Goal: Task Accomplishment & Management: Manage account settings

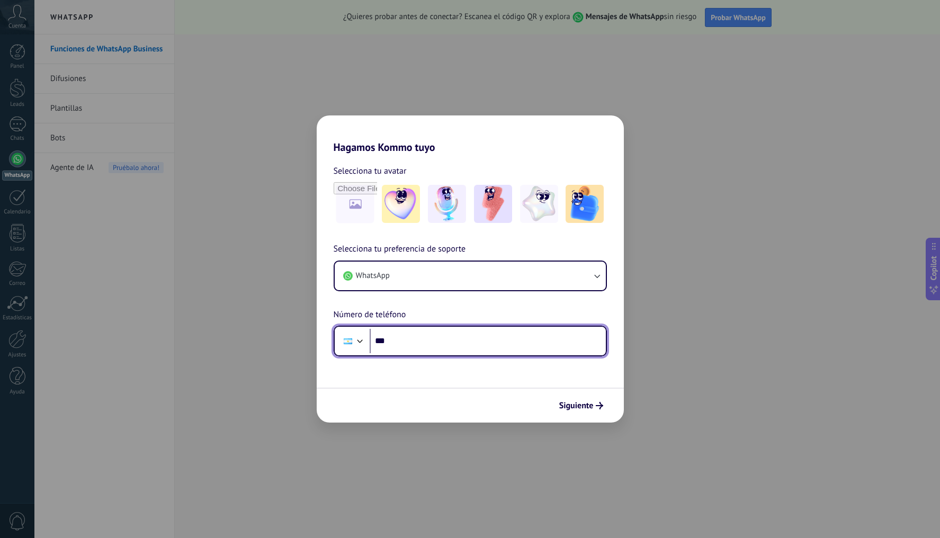
click at [415, 344] on input "***" at bounding box center [488, 341] width 236 height 24
type input "**********"
drag, startPoint x: 493, startPoint y: 346, endPoint x: 353, endPoint y: 341, distance: 139.9
click at [353, 341] on div "**********" at bounding box center [470, 341] width 273 height 31
type input "**"
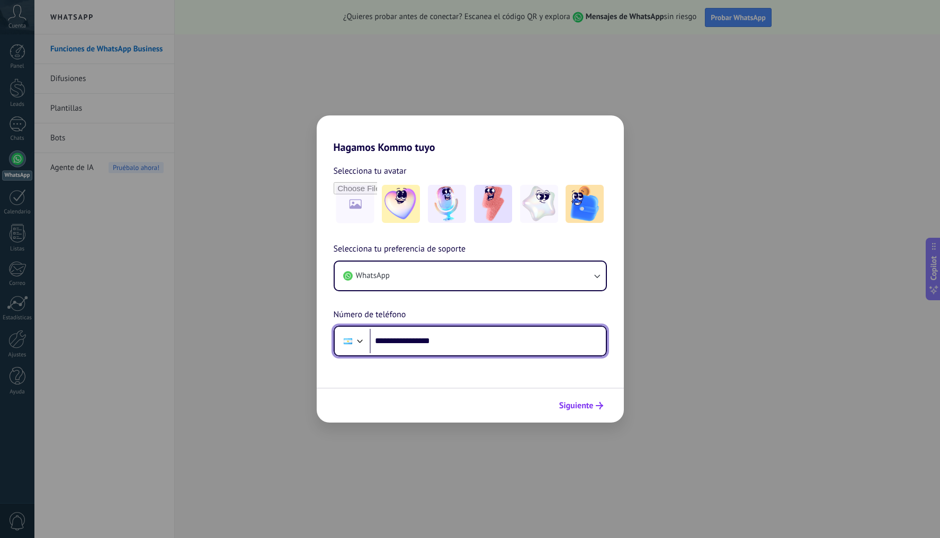
type input "**********"
click at [587, 409] on span "Siguiente" at bounding box center [576, 405] width 34 height 7
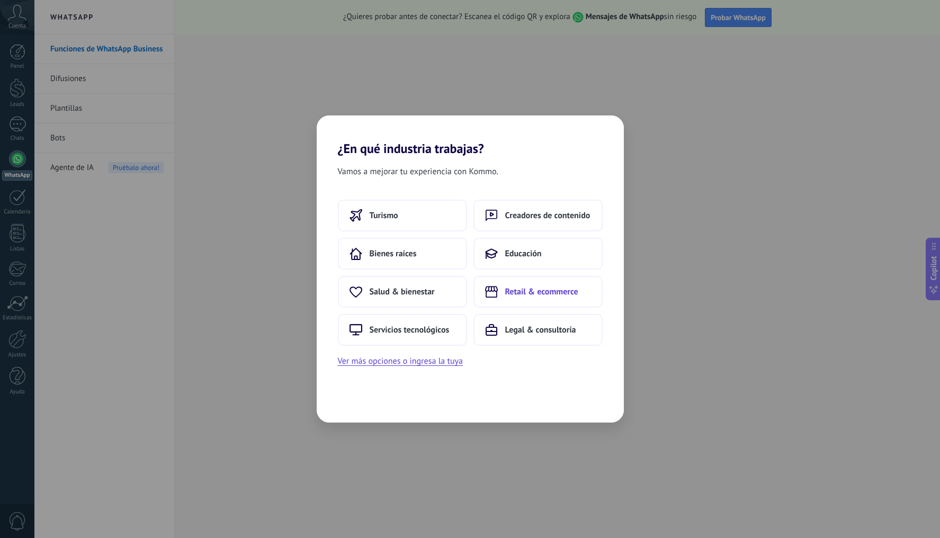
click at [501, 291] on button "Retail & ecommerce" at bounding box center [537, 292] width 129 height 32
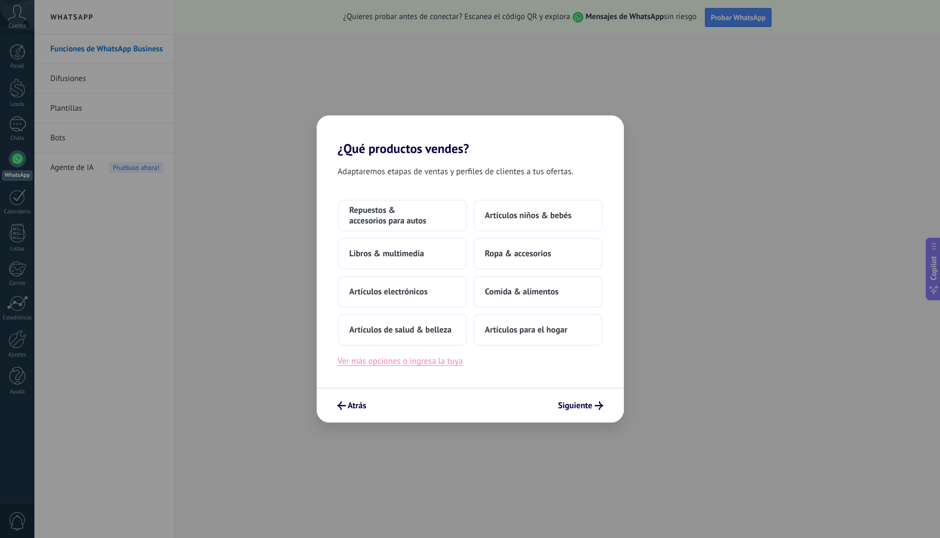
click at [428, 364] on button "Ver más opciones o ingresa la tuya" at bounding box center [400, 361] width 125 height 14
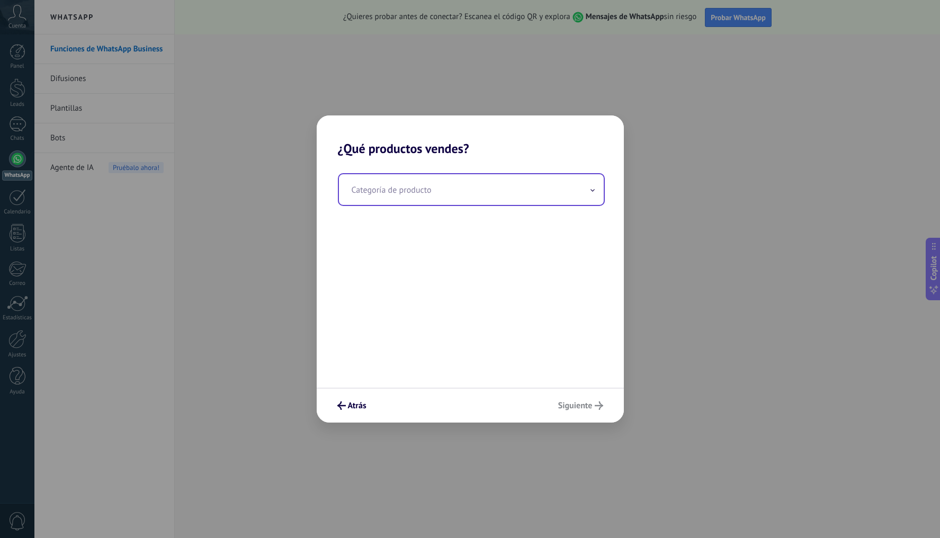
click at [415, 190] on input "text" at bounding box center [471, 189] width 265 height 31
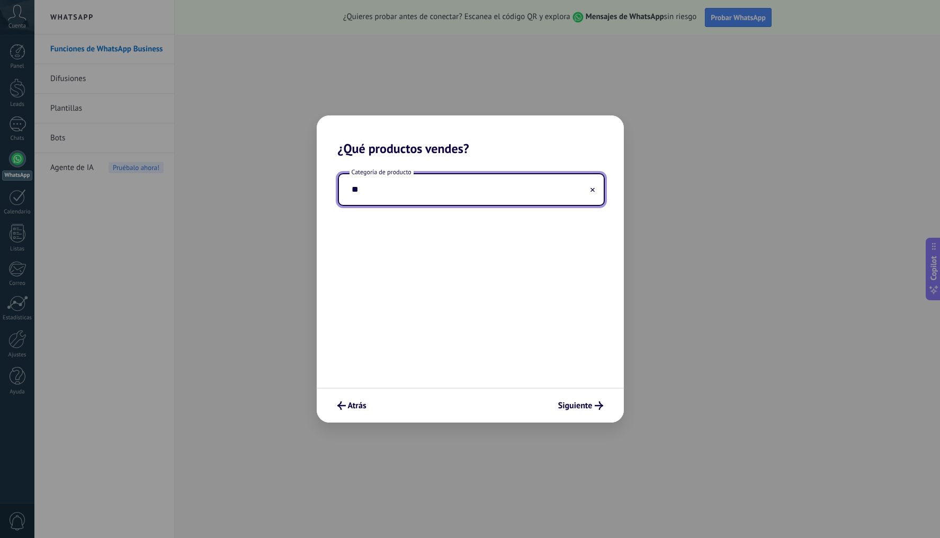
type input "*"
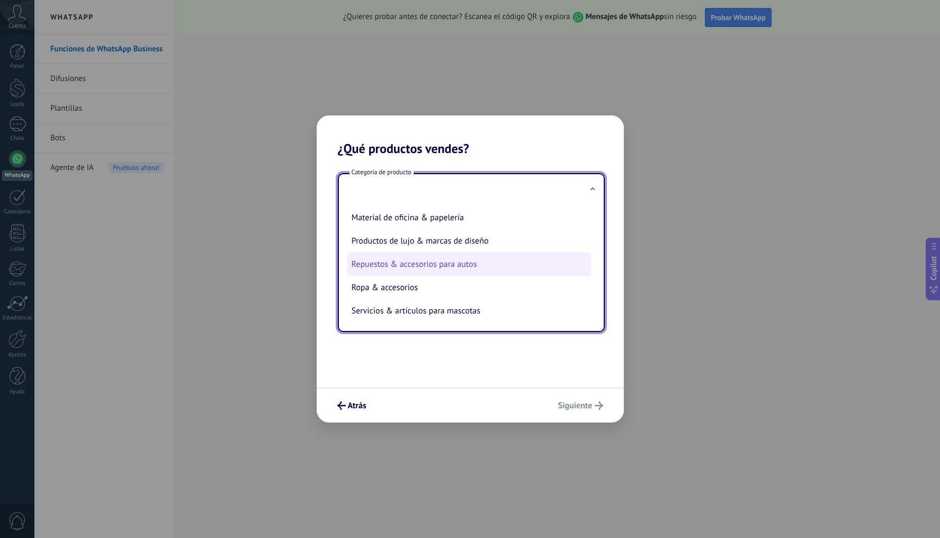
scroll to position [242, 0]
click at [464, 265] on li "Repuestos & accesorios para autos" at bounding box center [469, 264] width 244 height 23
type input "**********"
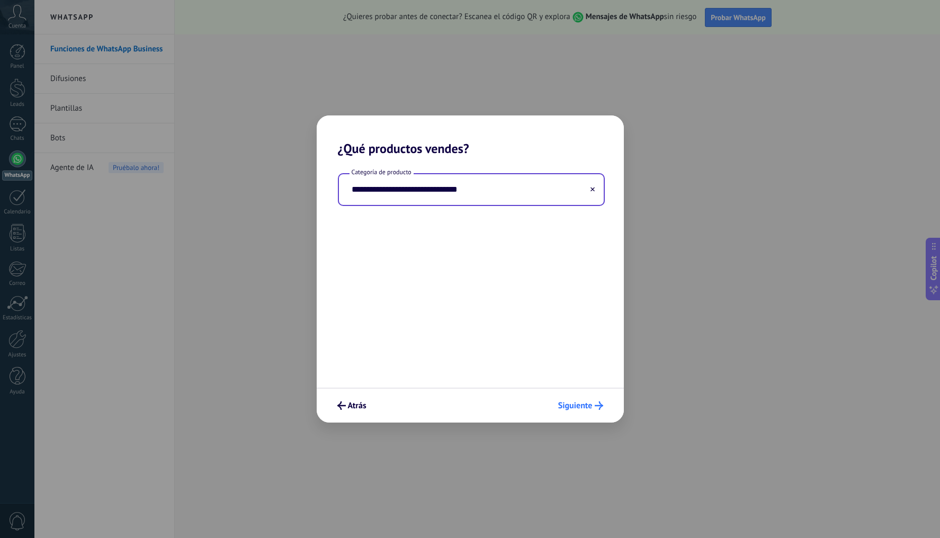
click at [579, 406] on span "Siguiente" at bounding box center [575, 405] width 34 height 7
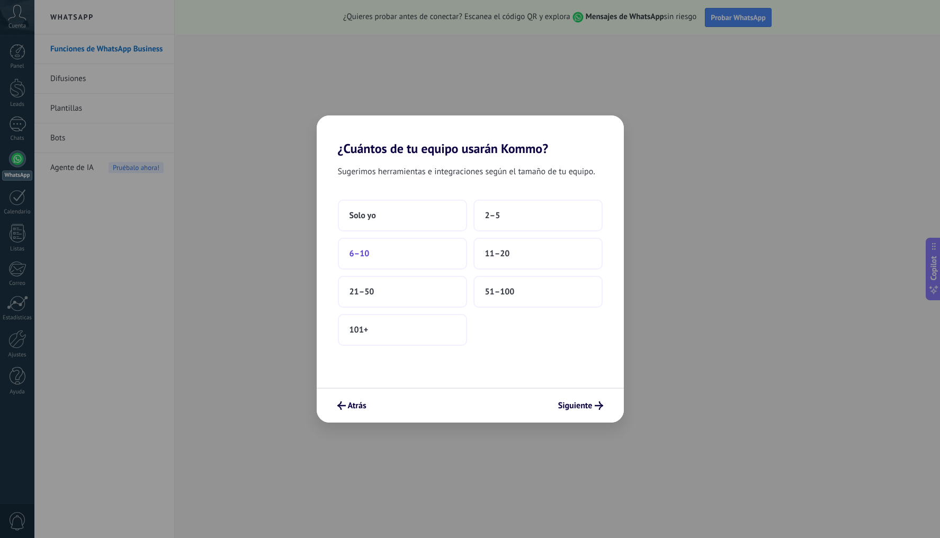
click at [432, 254] on button "6–10" at bounding box center [402, 254] width 129 height 32
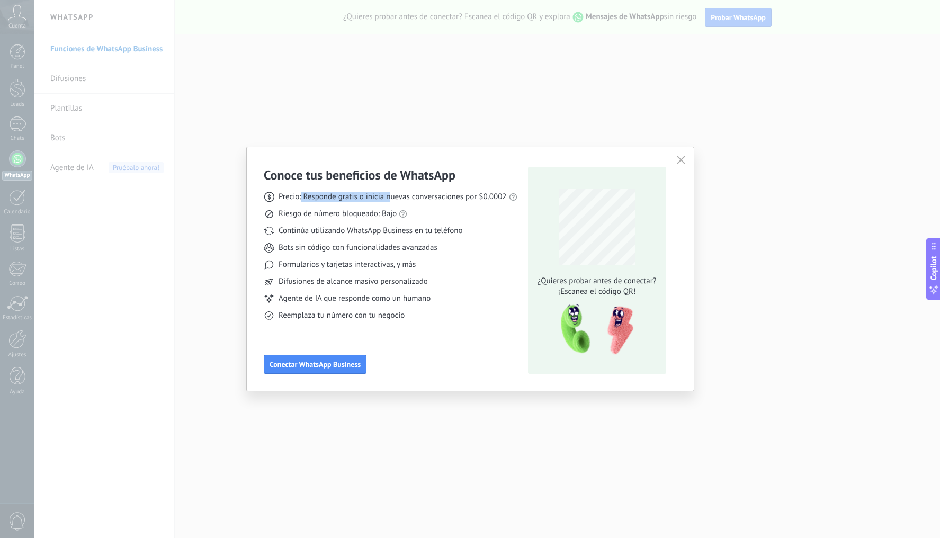
drag, startPoint x: 303, startPoint y: 198, endPoint x: 391, endPoint y: 200, distance: 88.0
click at [391, 200] on span "Precio: Responde gratis o inicia nuevas conversaciones por $0.0002" at bounding box center [393, 197] width 228 height 11
drag, startPoint x: 339, startPoint y: 229, endPoint x: 390, endPoint y: 246, distance: 53.8
click at [378, 232] on span "Continúa utilizando WhatsApp Business en tu teléfono" at bounding box center [371, 231] width 184 height 11
click at [390, 247] on span "Bots sin código con funcionalidades avanzadas" at bounding box center [358, 248] width 159 height 11
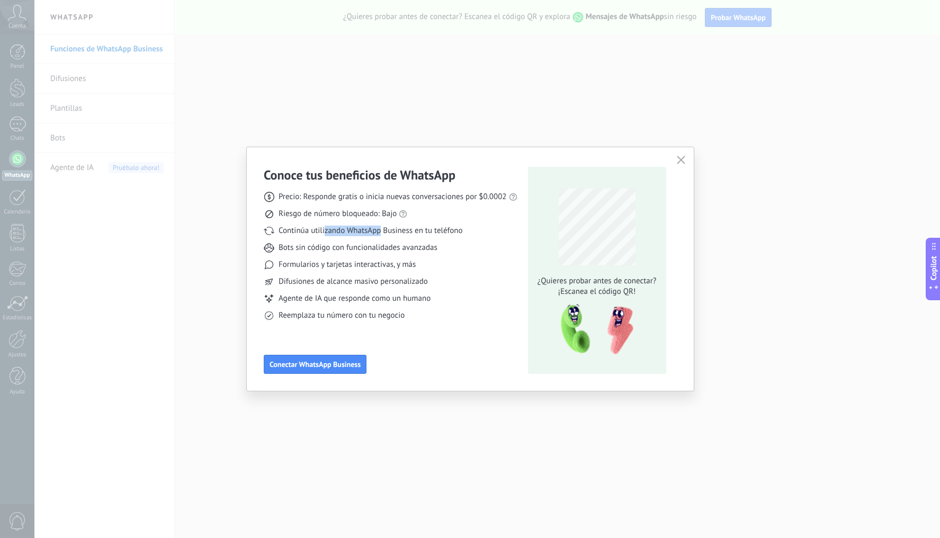
drag, startPoint x: 324, startPoint y: 234, endPoint x: 381, endPoint y: 238, distance: 57.4
click at [381, 234] on span "Continúa utilizando WhatsApp Business en tu teléfono" at bounding box center [371, 231] width 184 height 11
click at [339, 364] on span "Conectar WhatsApp Business" at bounding box center [315, 364] width 91 height 7
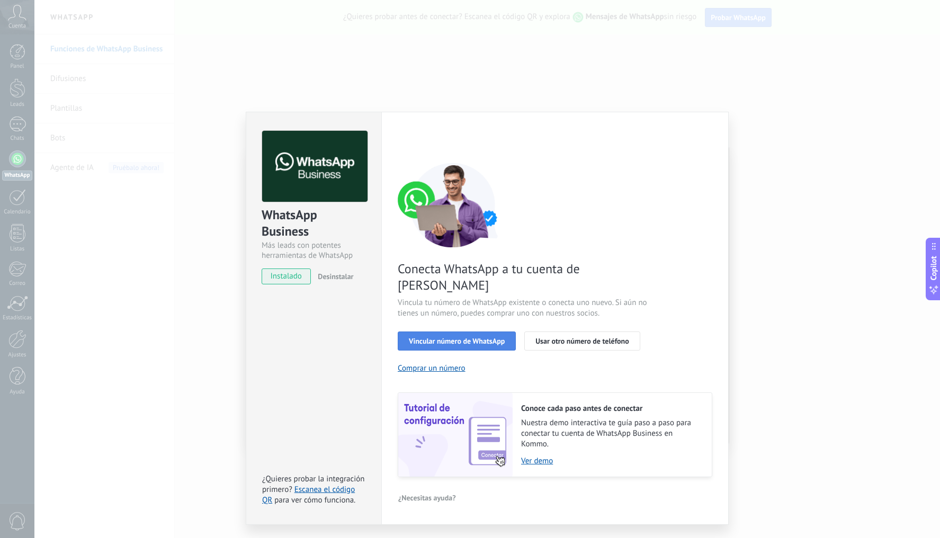
click at [452, 332] on button "Vincular número de WhatsApp" at bounding box center [457, 341] width 118 height 19
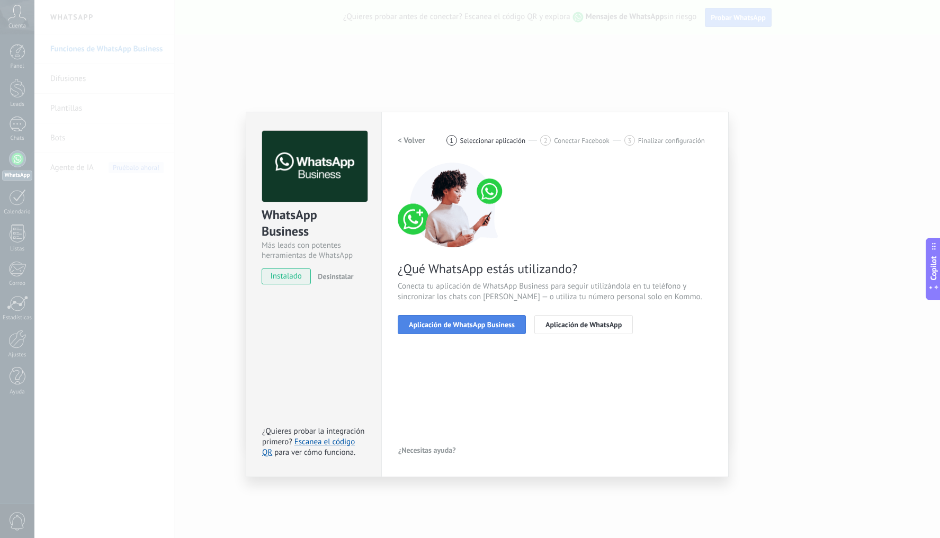
click at [477, 321] on span "Aplicación de WhatsApp Business" at bounding box center [462, 324] width 106 height 7
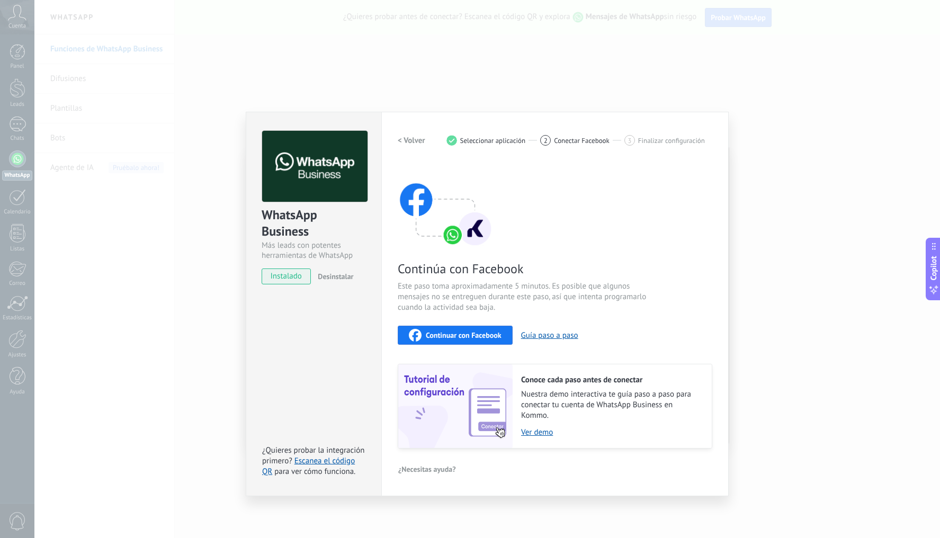
click at [287, 492] on div "WhatsApp Business Más leads con potentes herramientas de WhatsApp instalado Des…" at bounding box center [314, 304] width 136 height 385
drag, startPoint x: 320, startPoint y: 317, endPoint x: 235, endPoint y: 312, distance: 85.4
click at [320, 317] on div "WhatsApp Business Más leads con potentes herramientas de WhatsApp instalado Des…" at bounding box center [314, 304] width 136 height 385
drag, startPoint x: 184, startPoint y: 317, endPoint x: 204, endPoint y: 301, distance: 25.3
click at [184, 315] on div "WhatsApp Business Más leads con potentes herramientas de WhatsApp instalado Des…" at bounding box center [487, 269] width 906 height 538
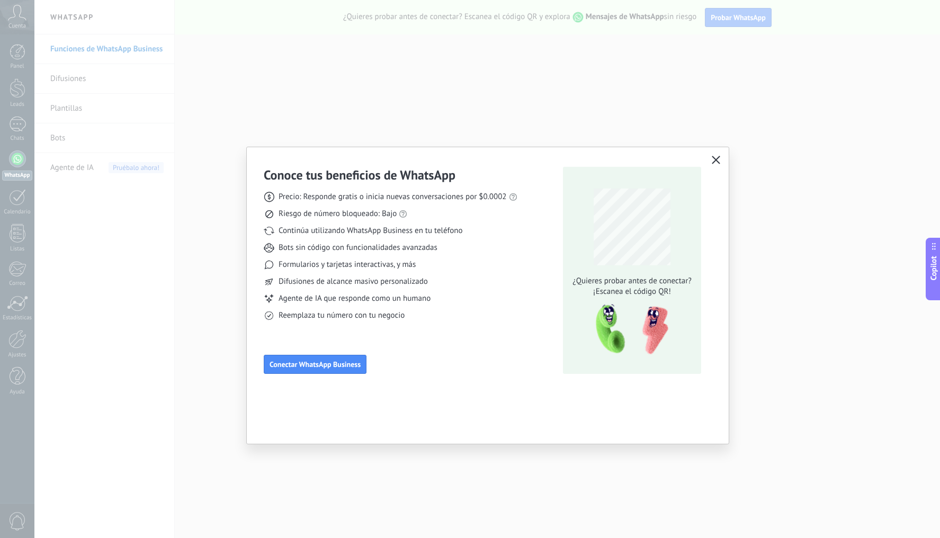
drag, startPoint x: 228, startPoint y: 499, endPoint x: 360, endPoint y: 388, distance: 172.5
click at [229, 497] on div "Conoce tus beneficios de WhatsApp Precio: Responde gratis o inicia nuevas conve…" at bounding box center [470, 269] width 940 height 538
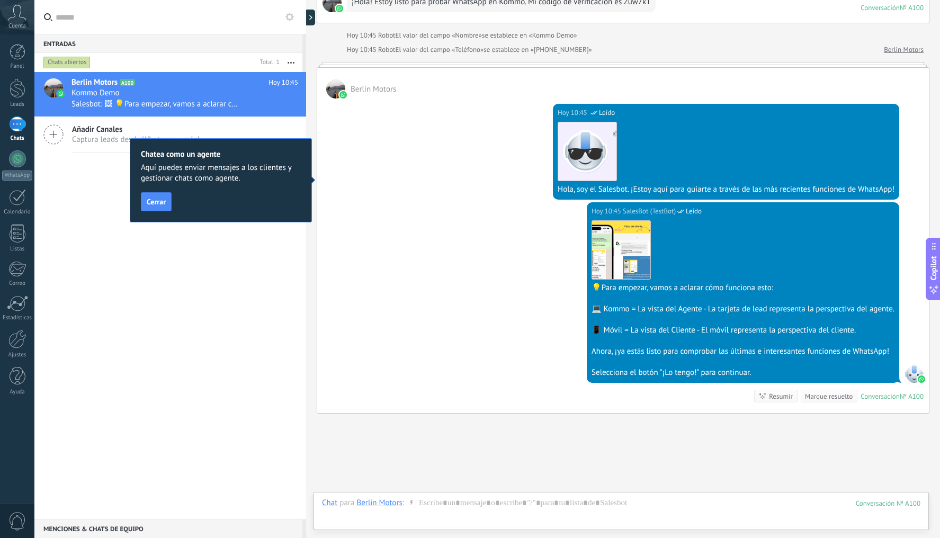
scroll to position [163, 0]
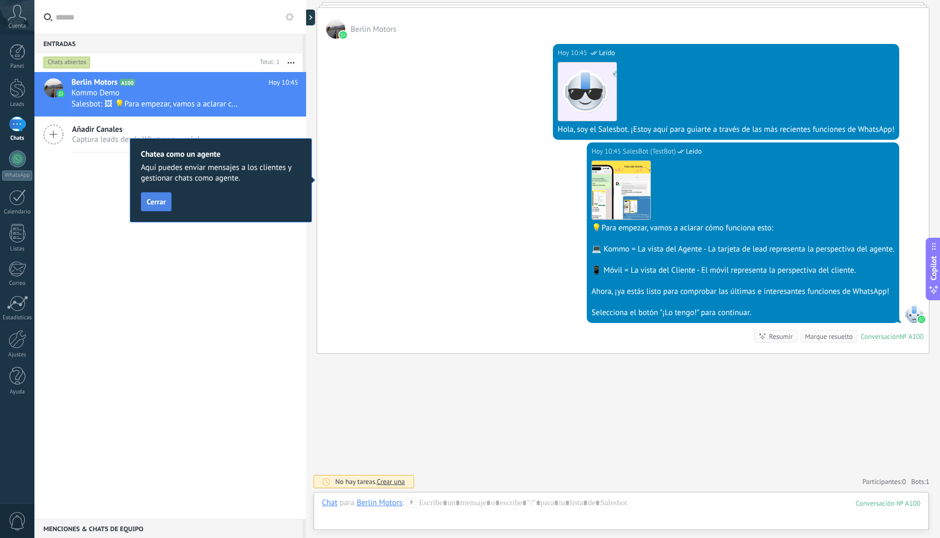
click at [158, 204] on span "Cerrar" at bounding box center [156, 201] width 19 height 7
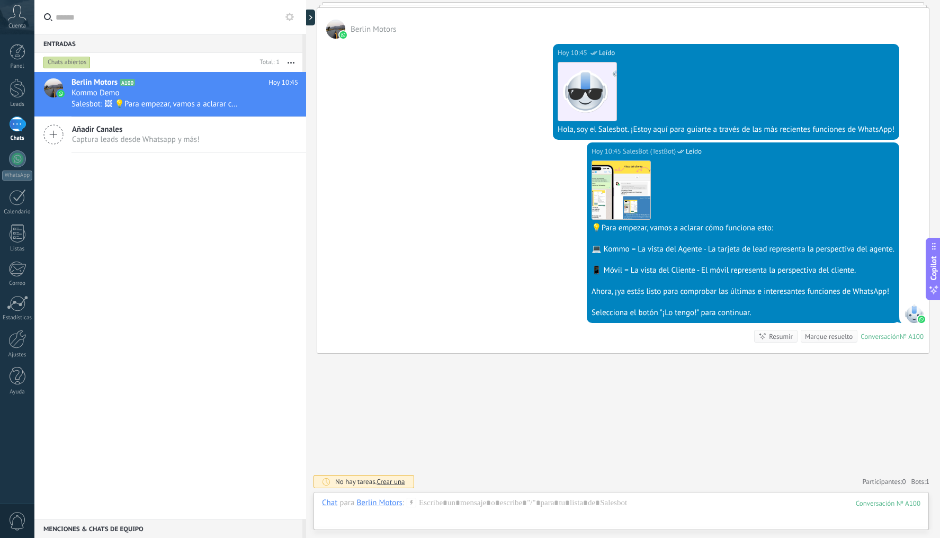
click at [174, 143] on span "Captura leads desde Whatsapp y más!" at bounding box center [136, 140] width 128 height 10
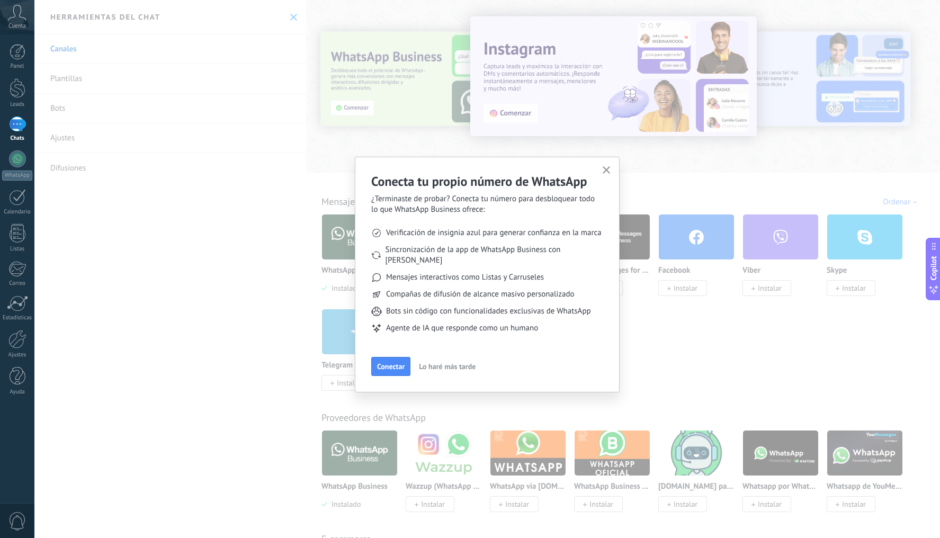
click at [435, 363] on span "Lo haré más tarde" at bounding box center [447, 366] width 57 height 7
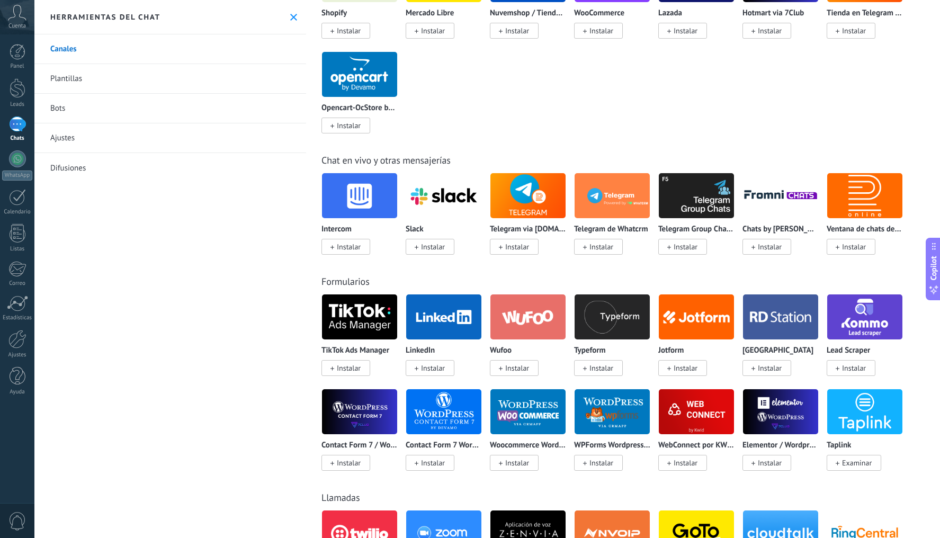
scroll to position [413, 0]
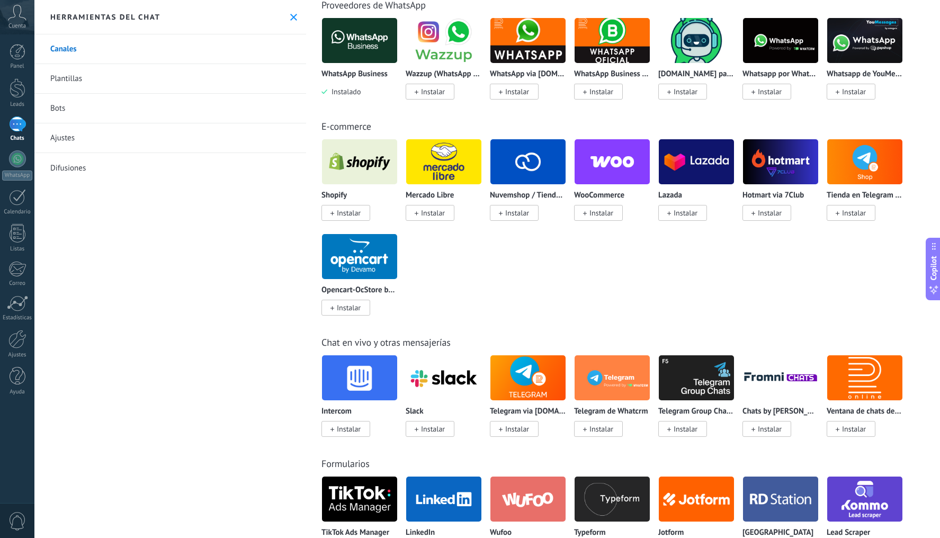
click at [439, 218] on span "Instalar" at bounding box center [433, 213] width 24 height 10
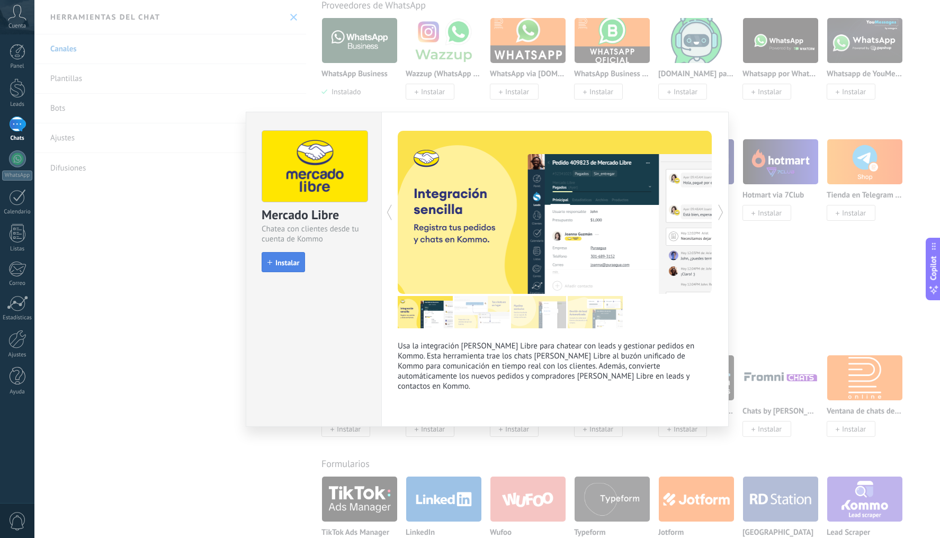
click at [300, 263] on button "Instalar" at bounding box center [283, 262] width 43 height 20
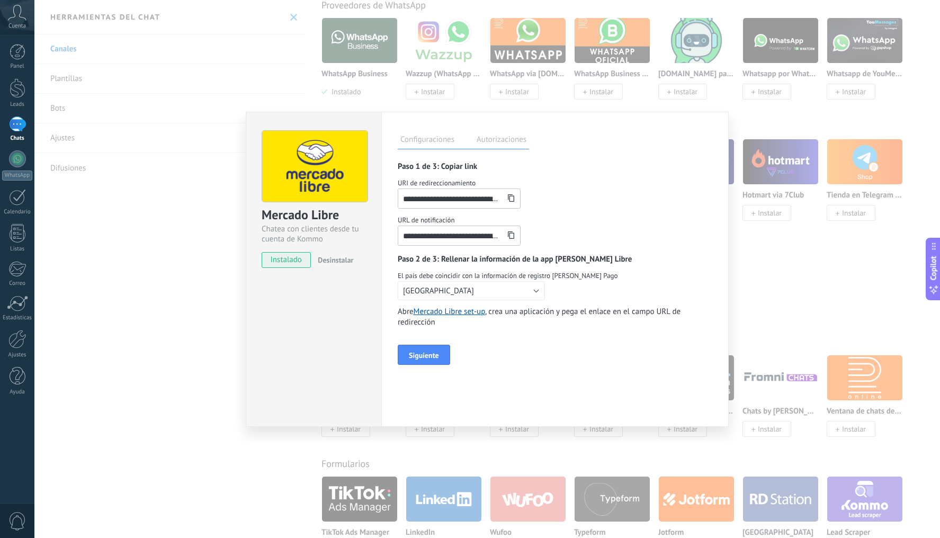
click at [487, 140] on label "Autorizaciones" at bounding box center [501, 140] width 55 height 15
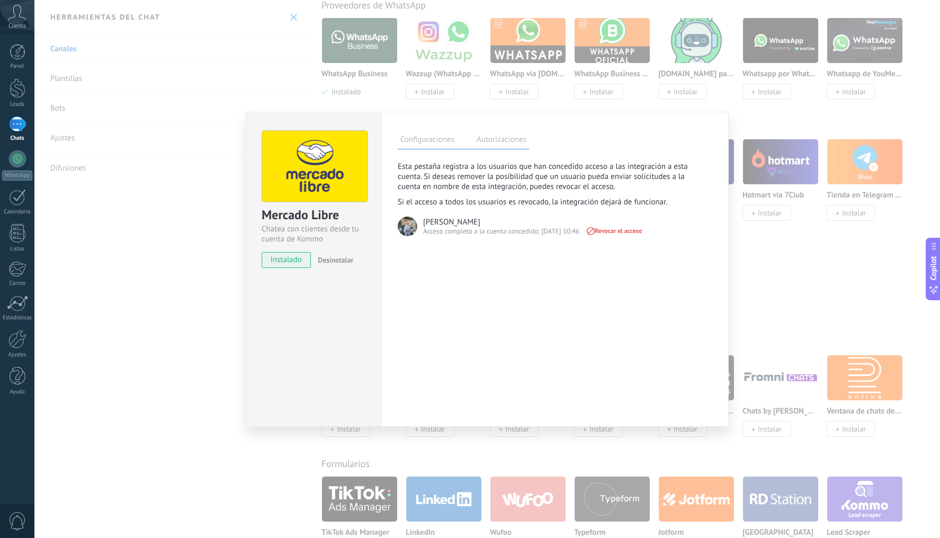
click at [439, 141] on label "Configuraciones" at bounding box center [427, 140] width 59 height 15
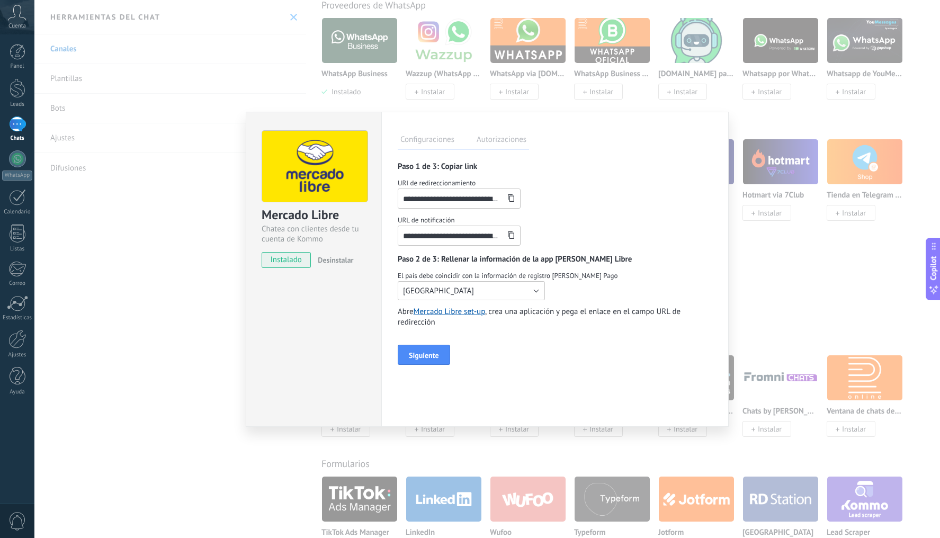
click at [461, 290] on button "[GEOGRAPHIC_DATA]" at bounding box center [471, 290] width 147 height 19
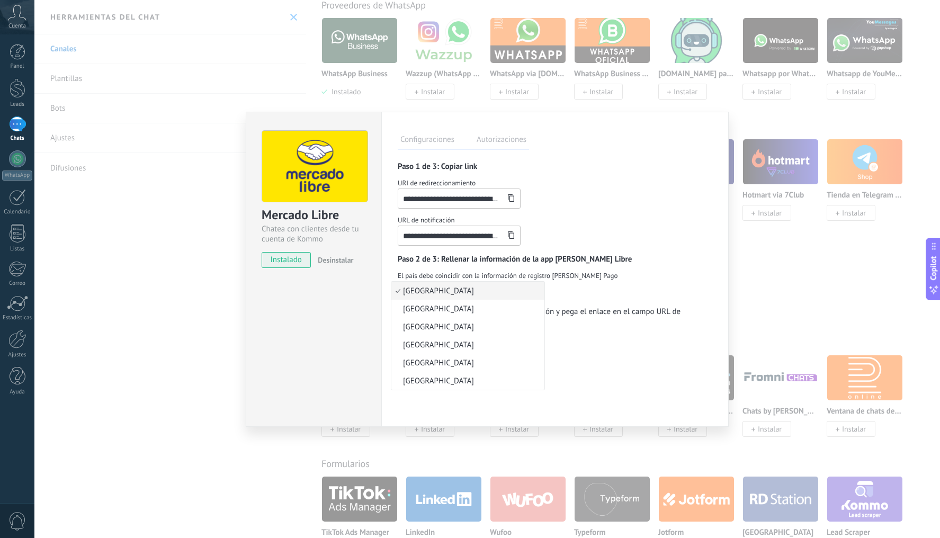
click at [496, 272] on span "El país debe coincidir con la información de registro [PERSON_NAME] Pago" at bounding box center [555, 276] width 315 height 11
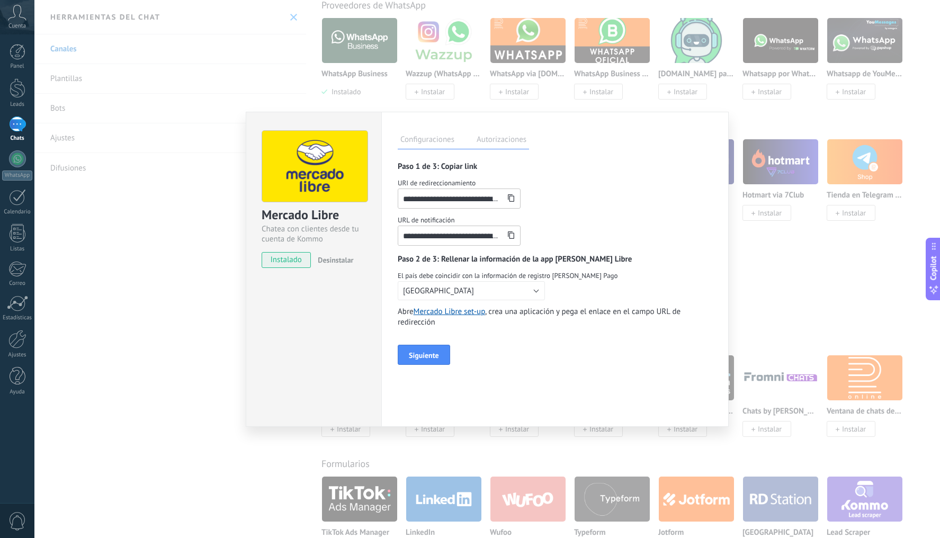
click at [509, 196] on icon at bounding box center [510, 197] width 7 height 7
click at [466, 292] on button "[GEOGRAPHIC_DATA]" at bounding box center [471, 290] width 147 height 19
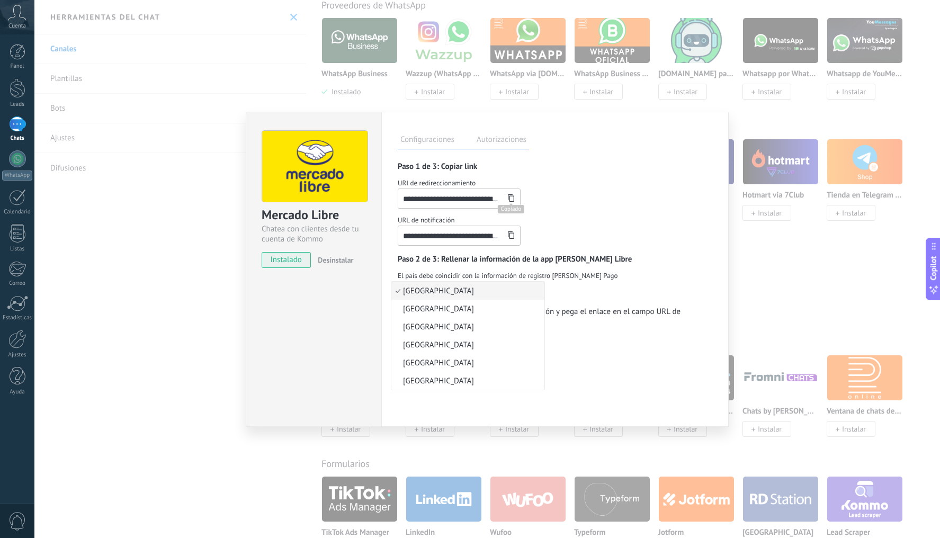
click at [466, 292] on span "[GEOGRAPHIC_DATA]" at bounding box center [466, 291] width 150 height 10
drag, startPoint x: 578, startPoint y: 287, endPoint x: 573, endPoint y: 289, distance: 6.2
click at [578, 287] on div "El país debe coincidir con la información de registro de Mercado Pago Argentina…" at bounding box center [555, 286] width 315 height 30
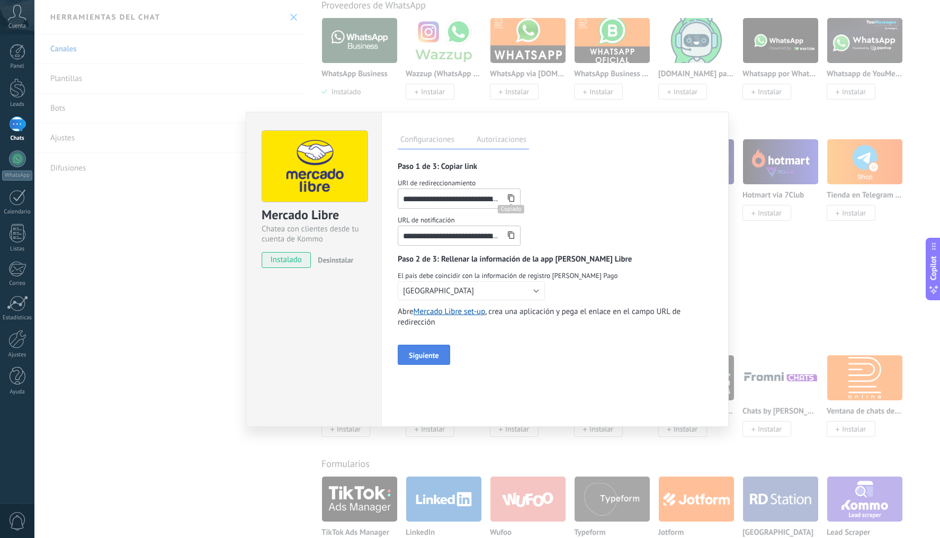
click at [432, 358] on span "Siguiente" at bounding box center [424, 355] width 30 height 7
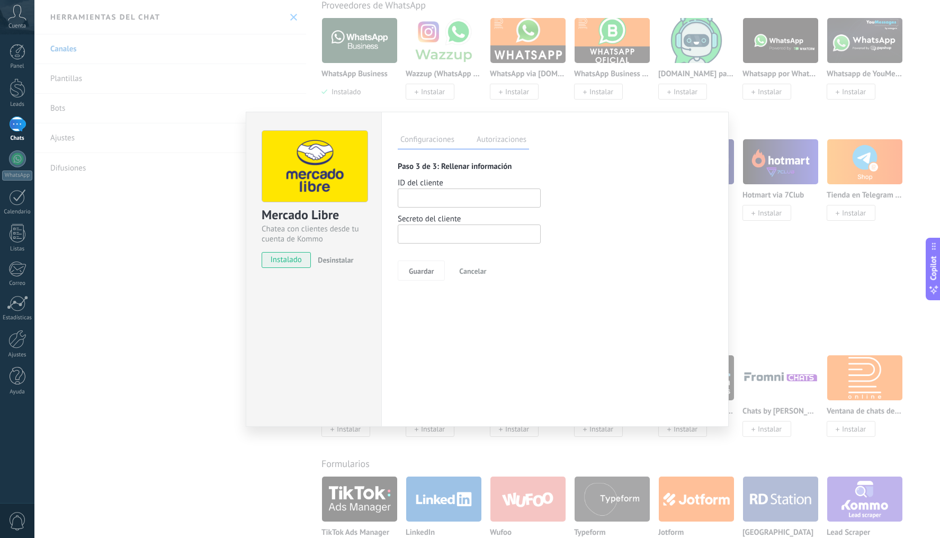
click at [491, 144] on label "Autorizaciones" at bounding box center [501, 140] width 55 height 15
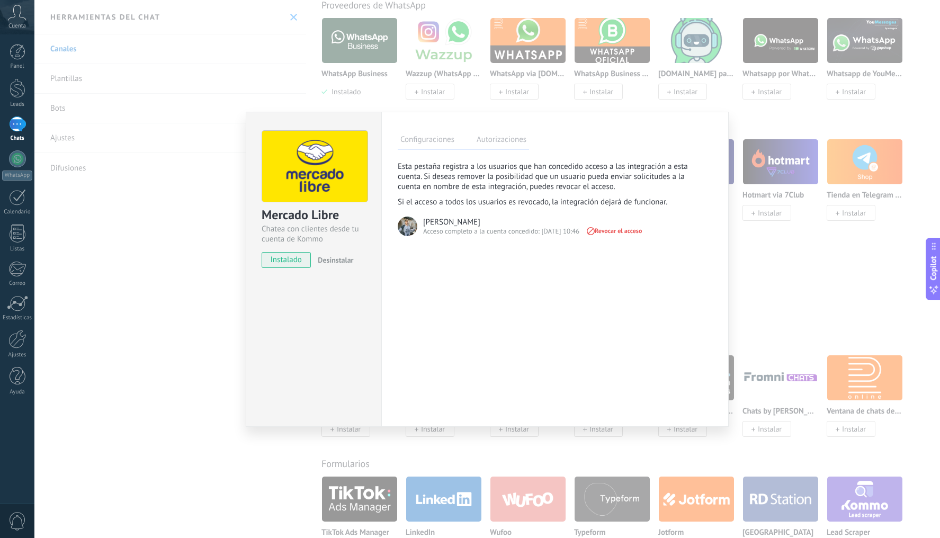
click at [445, 149] on div "Configuraciones Autorizaciones" at bounding box center [463, 140] width 131 height 19
click at [443, 141] on label "Configuraciones" at bounding box center [427, 140] width 59 height 15
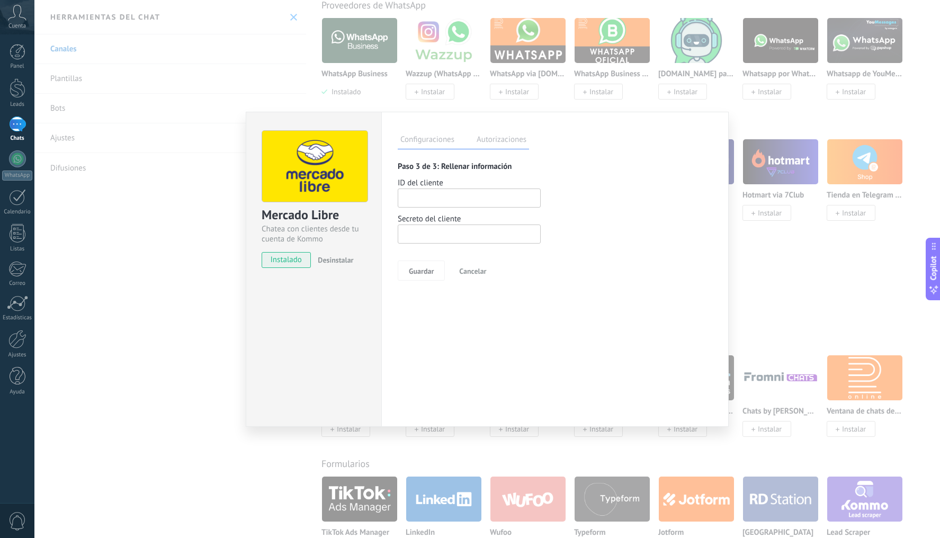
click at [463, 273] on span "Cancelar" at bounding box center [472, 270] width 27 height 7
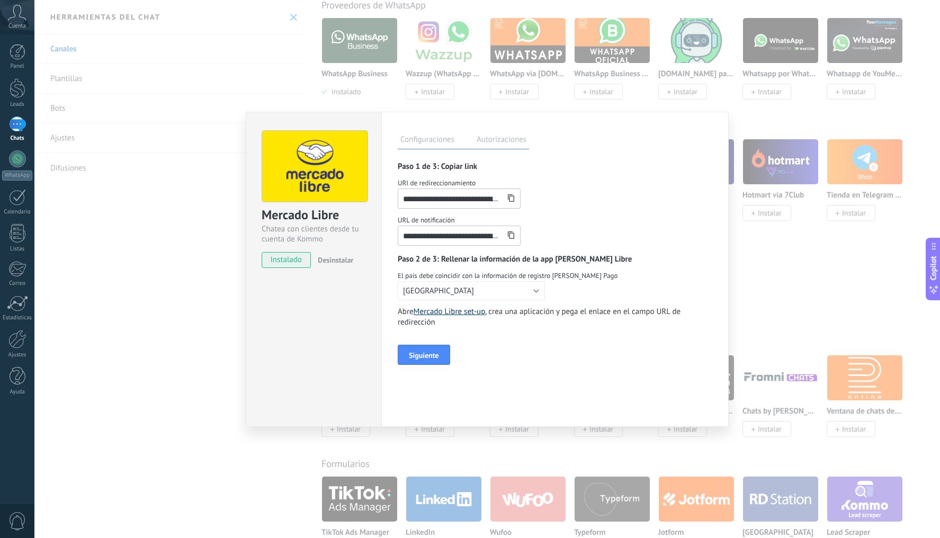
click at [469, 313] on link "Mercado Libre set-up" at bounding box center [450, 312] width 72 height 10
click at [456, 312] on link "Mercado Libre set-up" at bounding box center [450, 312] width 72 height 10
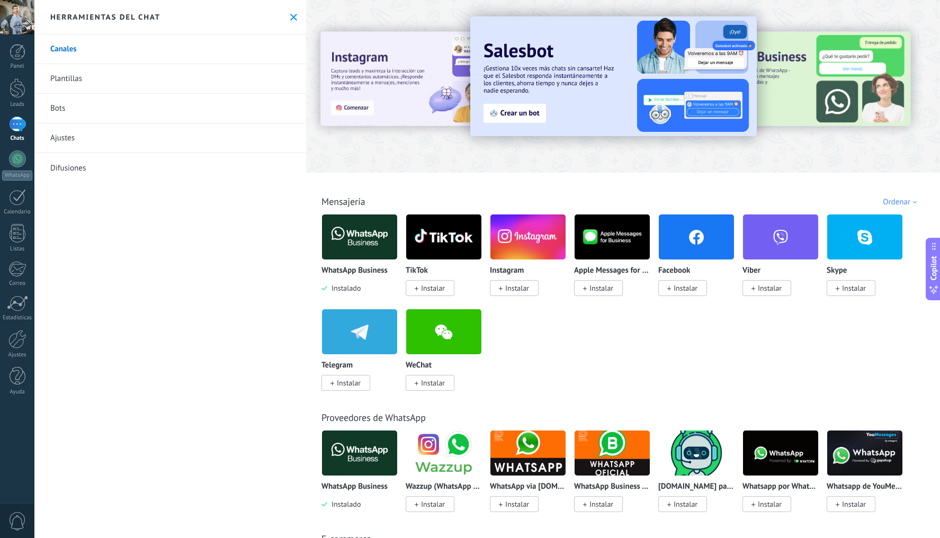
click at [114, 57] on link "Canales" at bounding box center [170, 49] width 272 height 30
drag, startPoint x: 117, startPoint y: 52, endPoint x: 111, endPoint y: 57, distance: 7.9
click at [117, 52] on link "Canales" at bounding box center [170, 49] width 272 height 30
click at [96, 84] on link "Plantillas" at bounding box center [170, 79] width 272 height 30
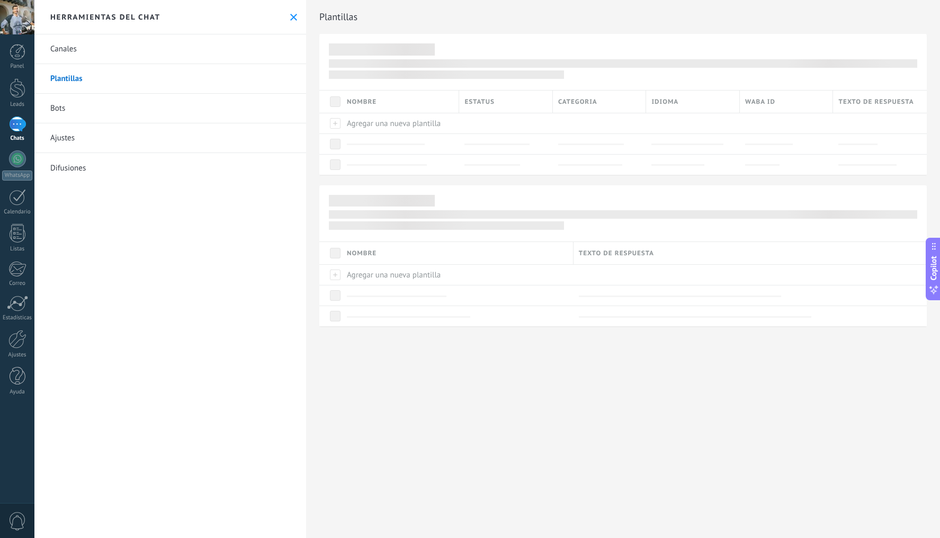
click at [90, 105] on link "Bots" at bounding box center [170, 109] width 272 height 30
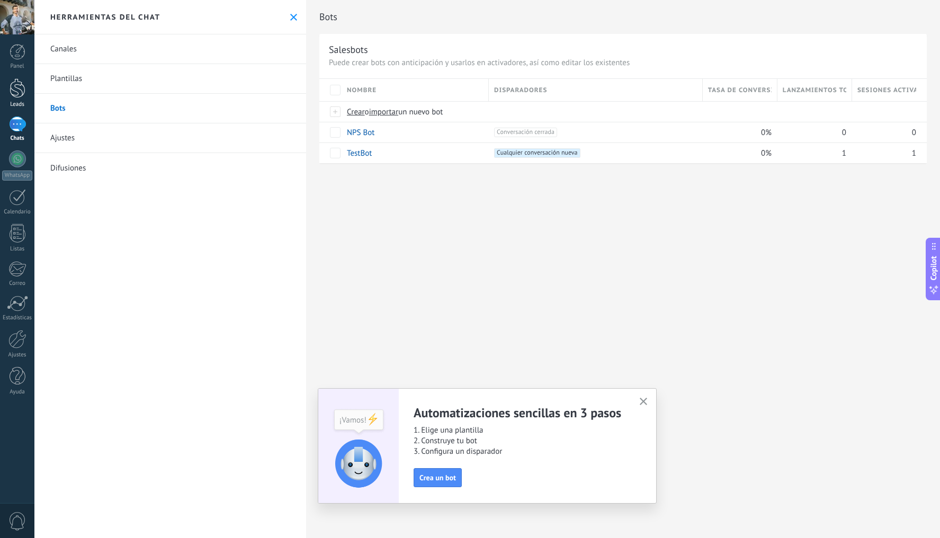
click at [21, 88] on div at bounding box center [18, 88] width 16 height 20
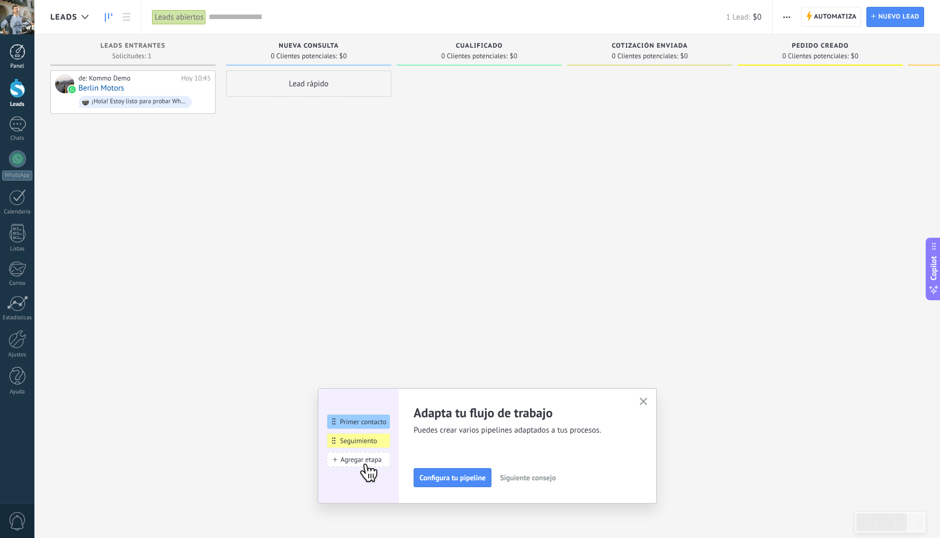
click at [10, 48] on div at bounding box center [18, 52] width 16 height 16
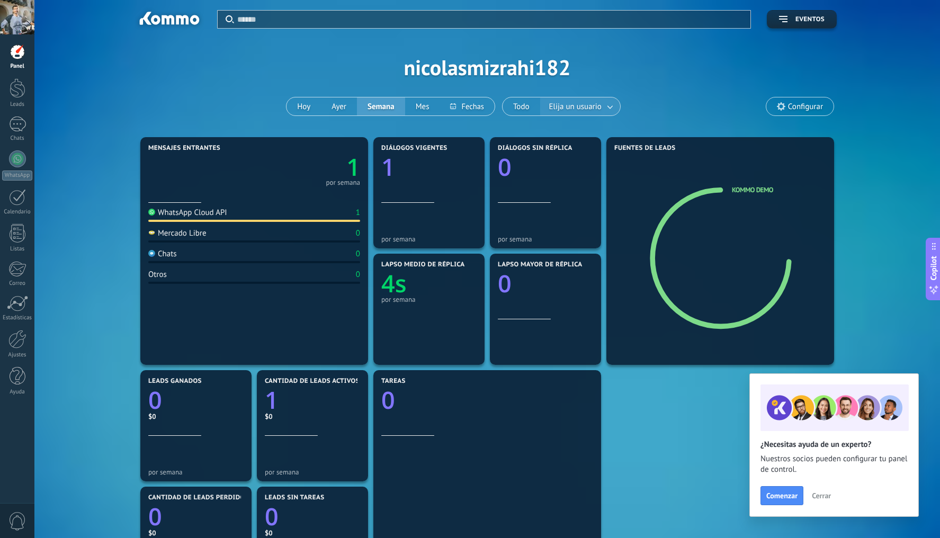
click at [587, 103] on span "Elija un usuario" at bounding box center [575, 107] width 57 height 14
click at [610, 110] on link at bounding box center [610, 106] width 19 height 17
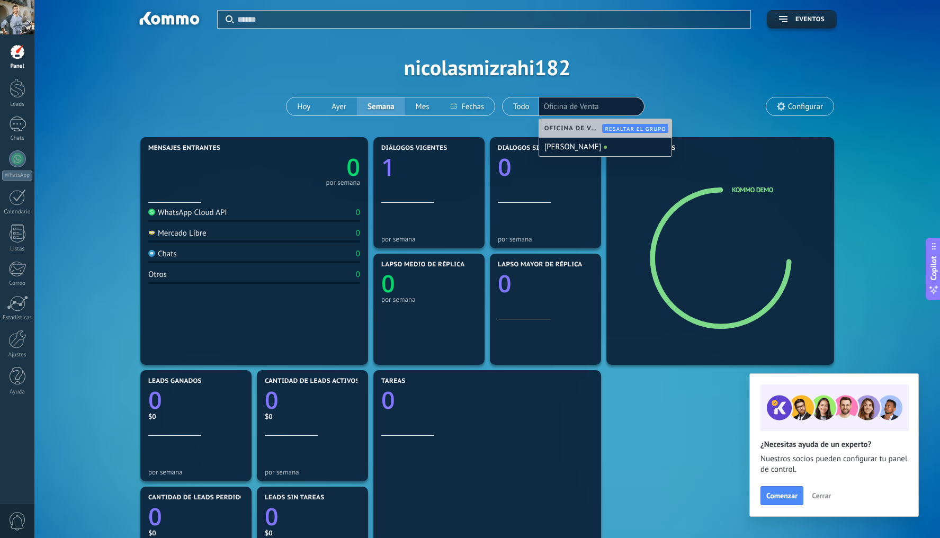
click at [615, 76] on div "Aplicar Eventos nicolasmizrahi182 Hoy Ayer Semana Mes Todo Elija un usuario Ofi…" at bounding box center [487, 67] width 874 height 135
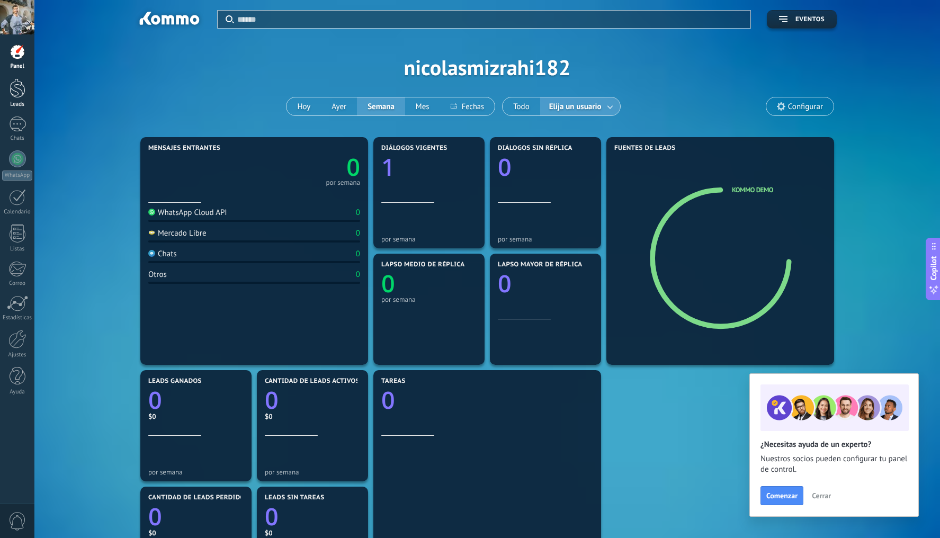
click at [16, 92] on div at bounding box center [18, 88] width 16 height 20
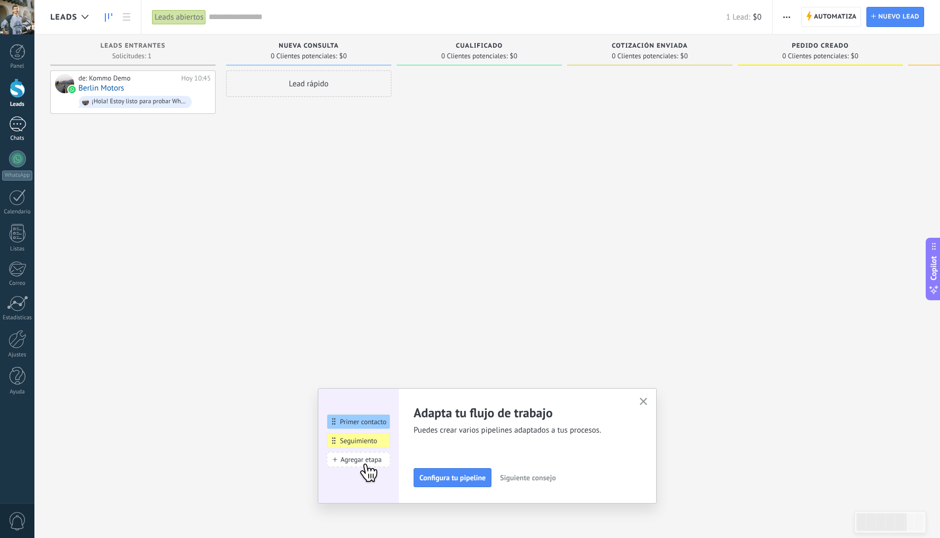
click at [16, 132] on link "Chats" at bounding box center [17, 129] width 34 height 25
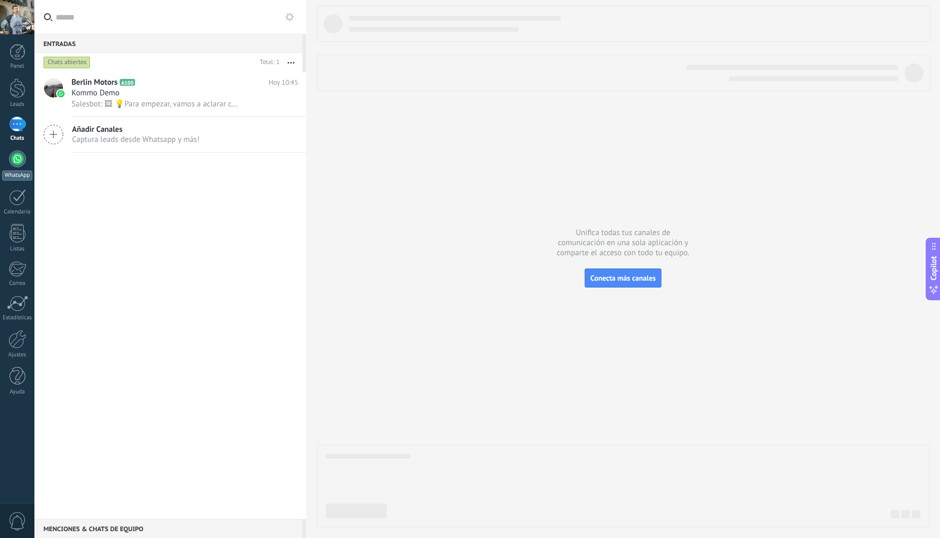
click at [15, 153] on div at bounding box center [17, 158] width 17 height 17
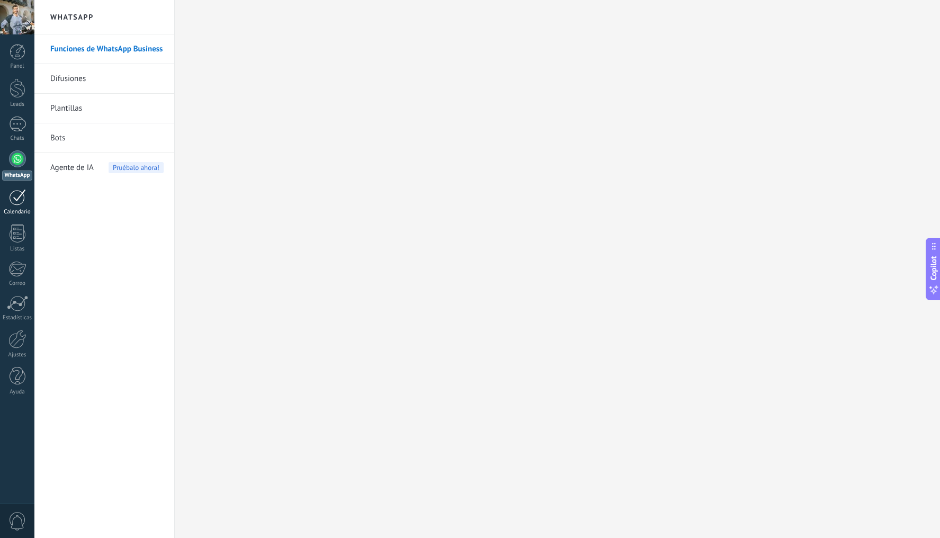
click at [18, 194] on div at bounding box center [17, 197] width 17 height 16
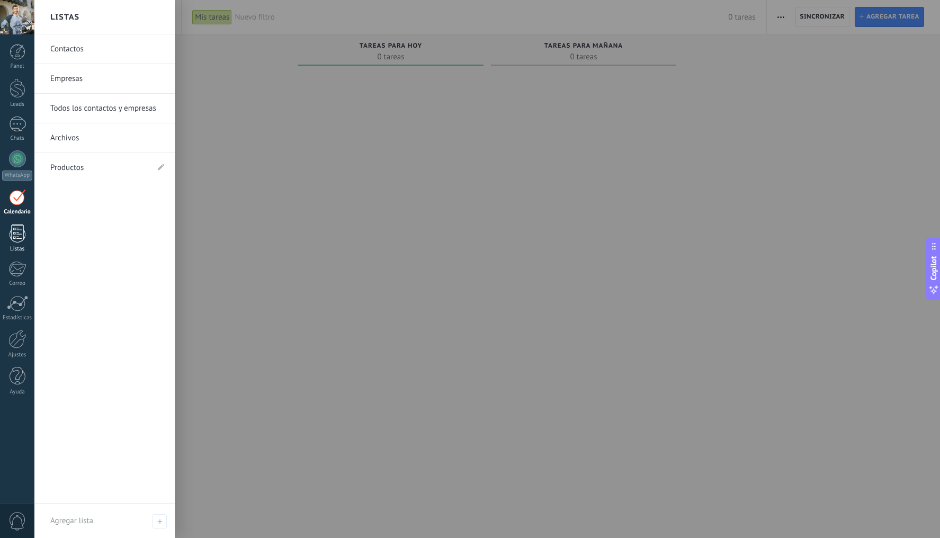
click at [22, 234] on div at bounding box center [18, 233] width 16 height 19
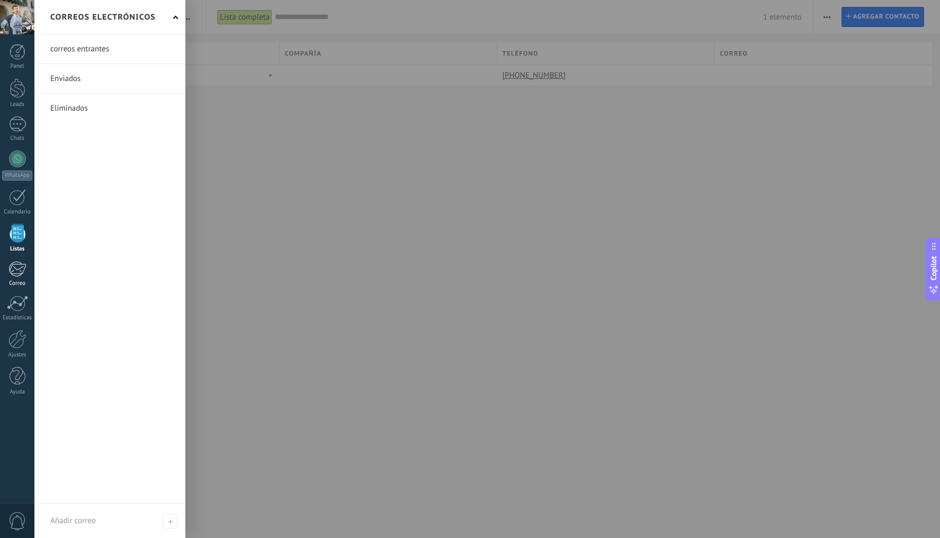
click at [19, 265] on div at bounding box center [16, 269] width 17 height 16
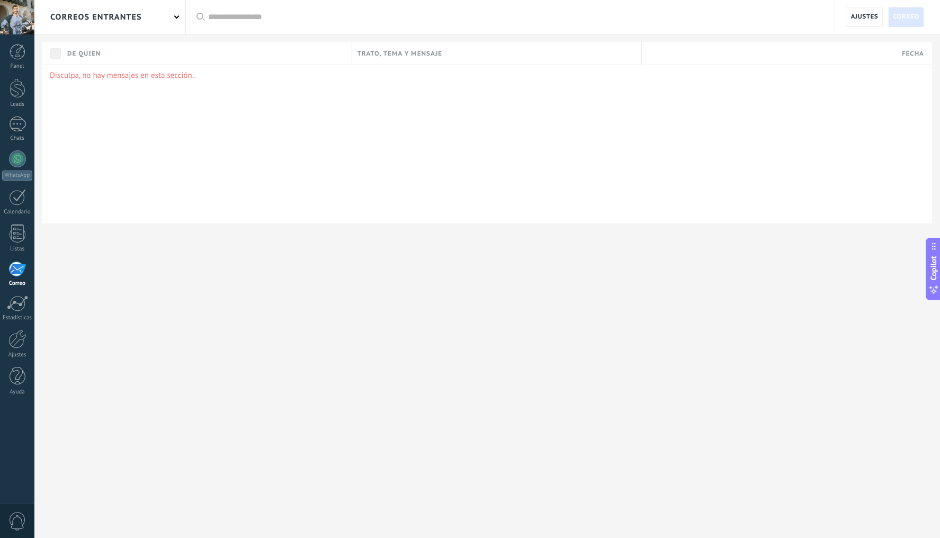
click at [20, 295] on div "Panel Leads Chats WhatsApp Clientes" at bounding box center [17, 225] width 34 height 362
click at [19, 302] on div at bounding box center [17, 304] width 21 height 16
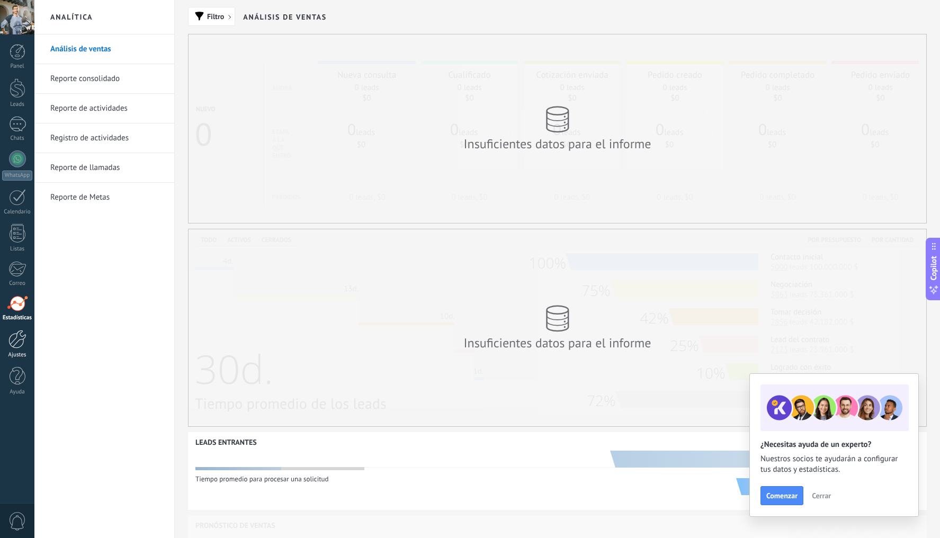
click at [17, 331] on div at bounding box center [17, 339] width 18 height 19
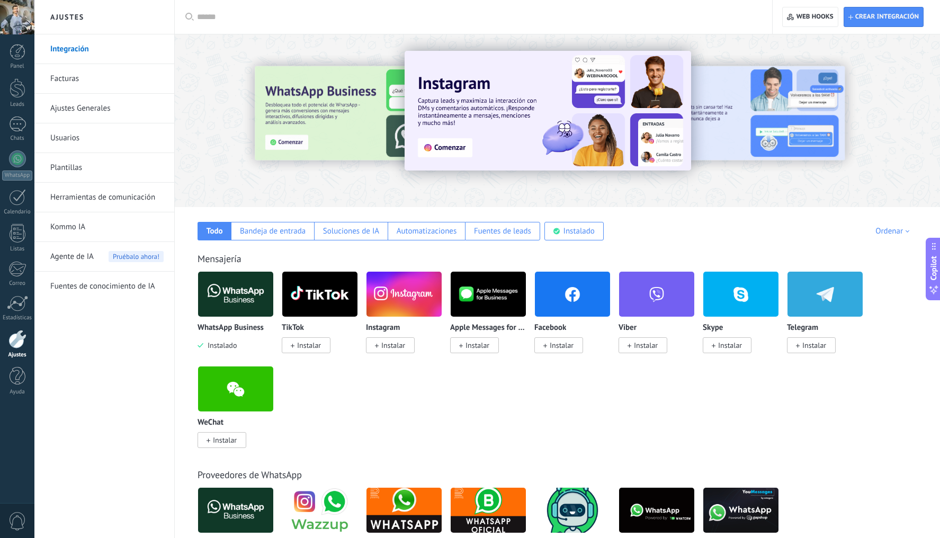
click at [389, 347] on span "Instalar" at bounding box center [393, 346] width 24 height 10
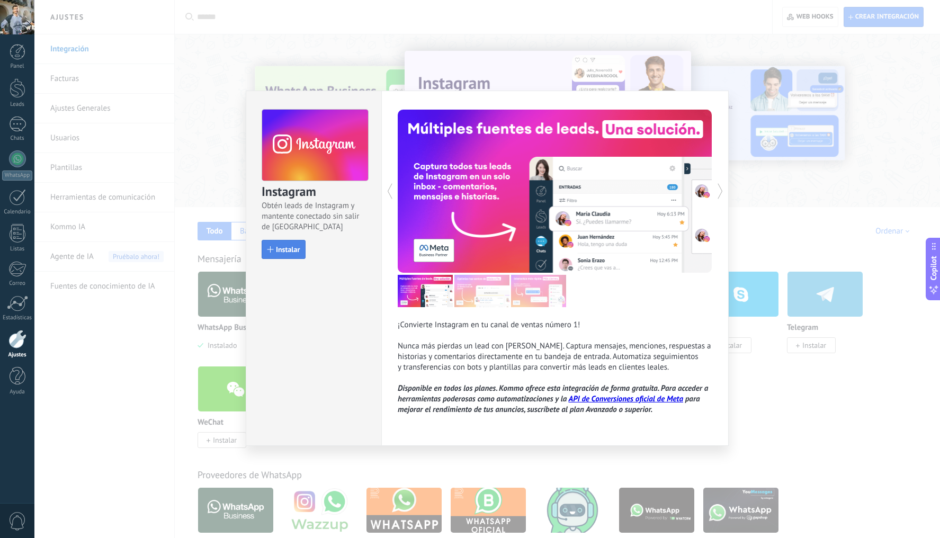
click at [283, 248] on span "Instalar" at bounding box center [288, 249] width 24 height 7
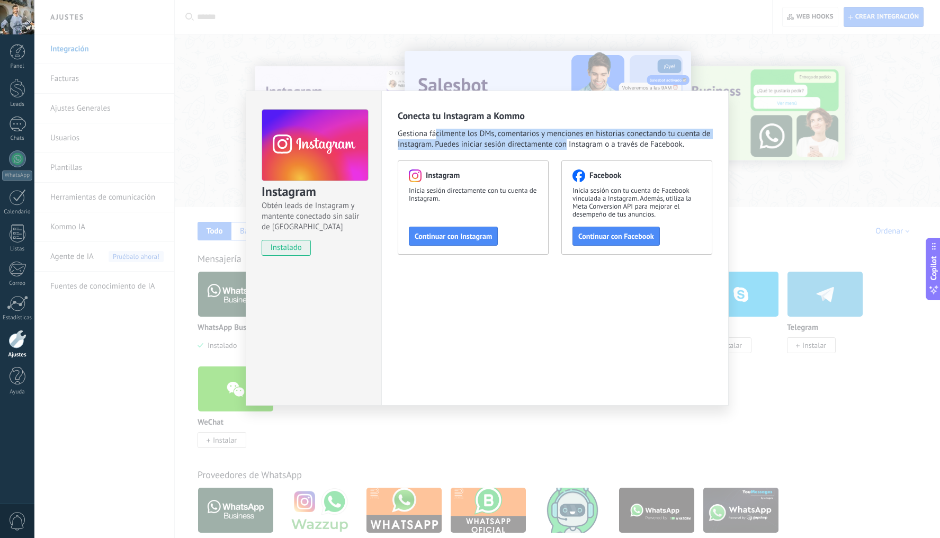
drag, startPoint x: 445, startPoint y: 135, endPoint x: 565, endPoint y: 140, distance: 119.8
click at [565, 140] on span "Gestiona fácilmente los DMs, comentarios y menciones en historias conectando tu…" at bounding box center [555, 139] width 315 height 21
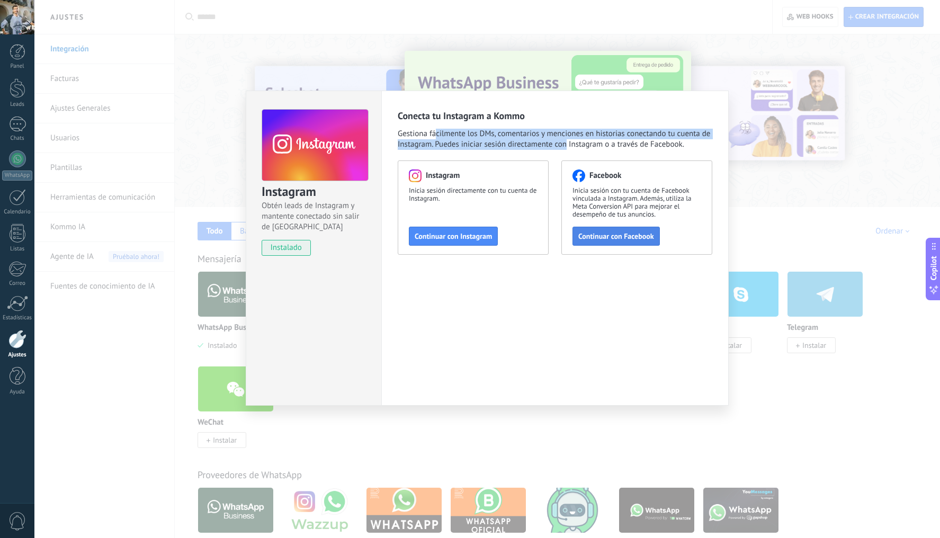
click at [595, 235] on span "Continuar con Facebook" at bounding box center [616, 236] width 76 height 7
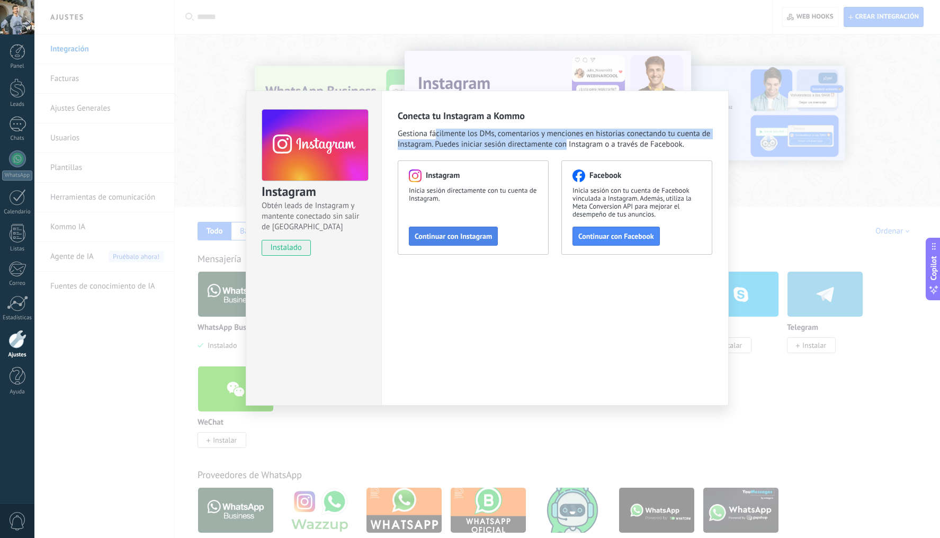
click at [474, 238] on span "Continuar con Instagram" at bounding box center [453, 236] width 77 height 7
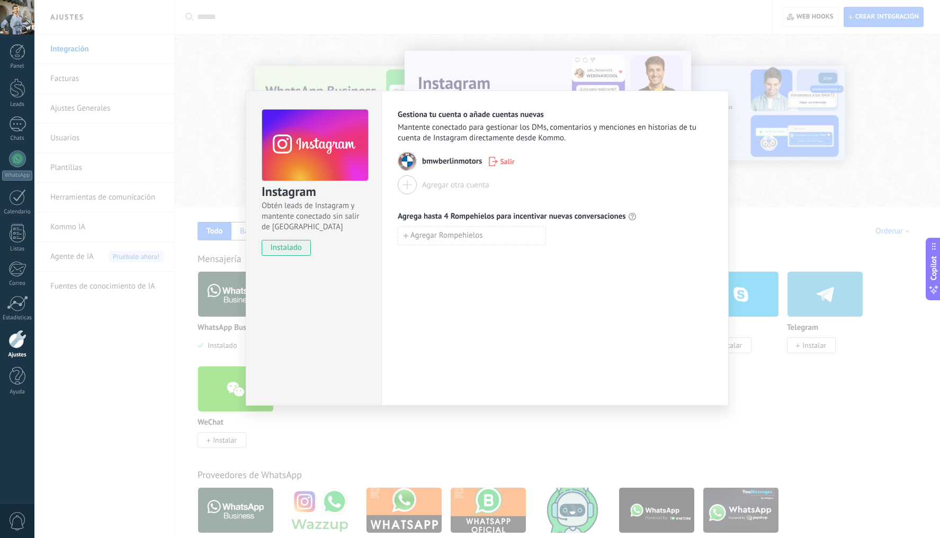
click at [409, 185] on div at bounding box center [407, 184] width 19 height 19
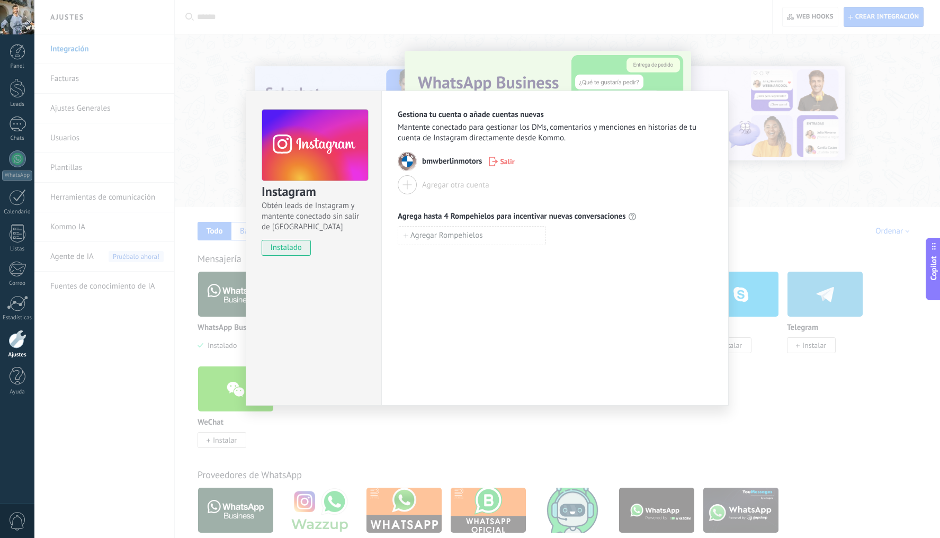
click at [424, 186] on div "Agregar otra cuenta" at bounding box center [455, 185] width 67 height 10
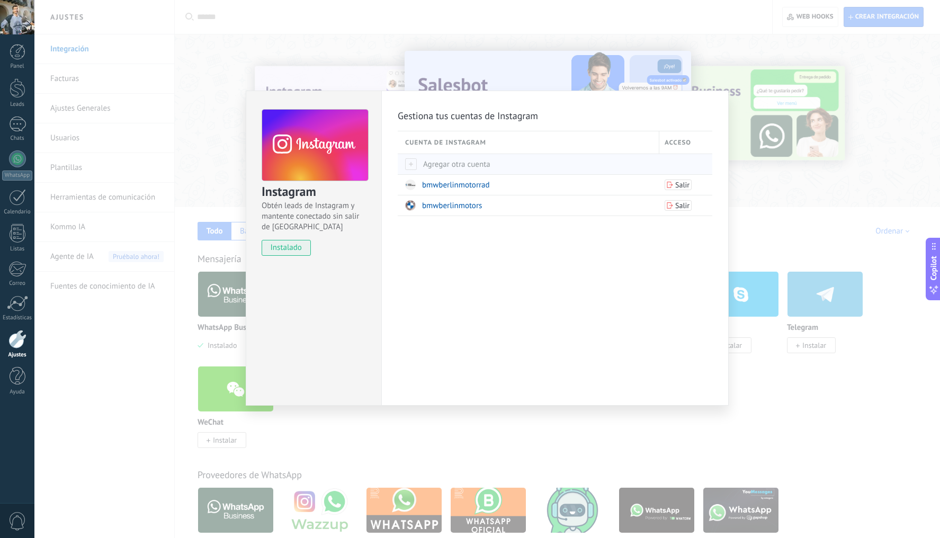
click at [448, 166] on span "Agregar otra cuenta" at bounding box center [447, 164] width 85 height 10
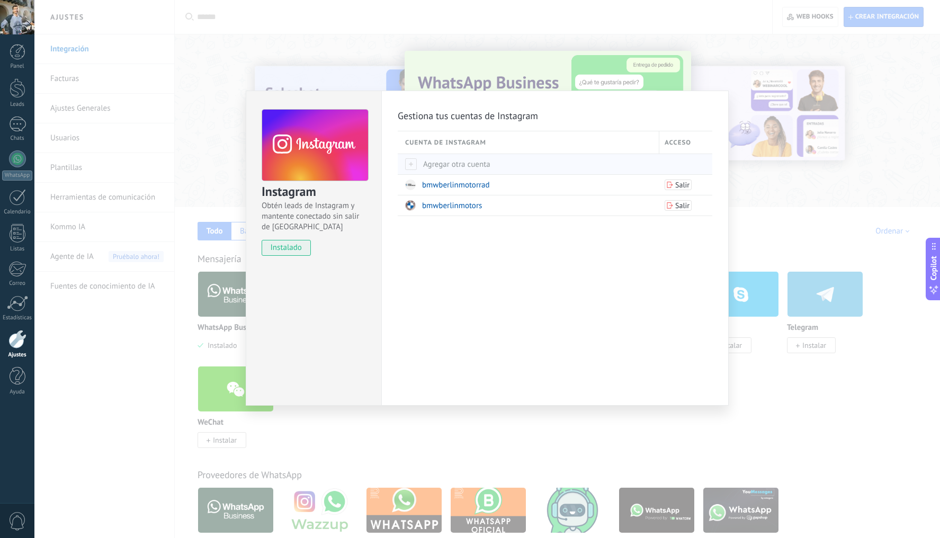
click at [461, 162] on span "Agregar otra cuenta" at bounding box center [447, 164] width 85 height 10
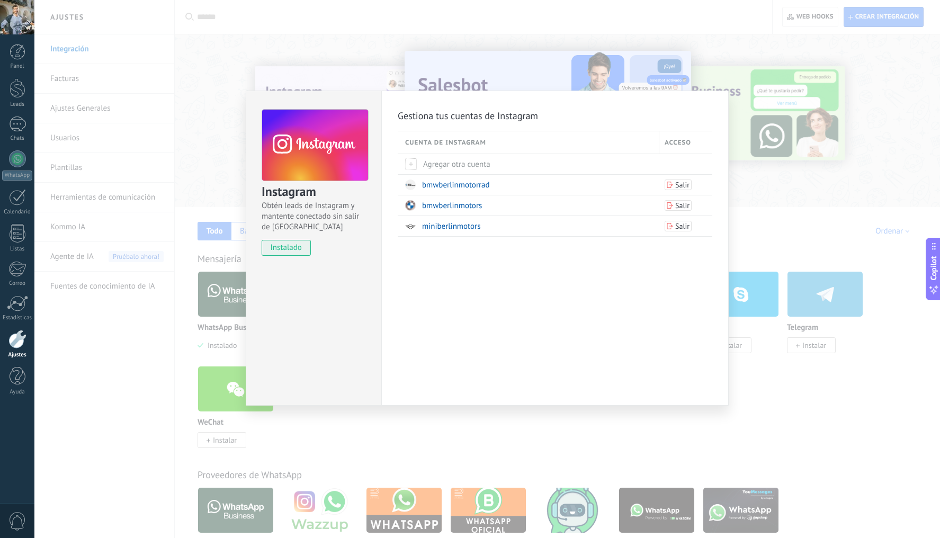
click at [814, 237] on div "Instagram Obtén leads de Instagram y mantente conectado sin salir de Kommo inst…" at bounding box center [487, 269] width 906 height 538
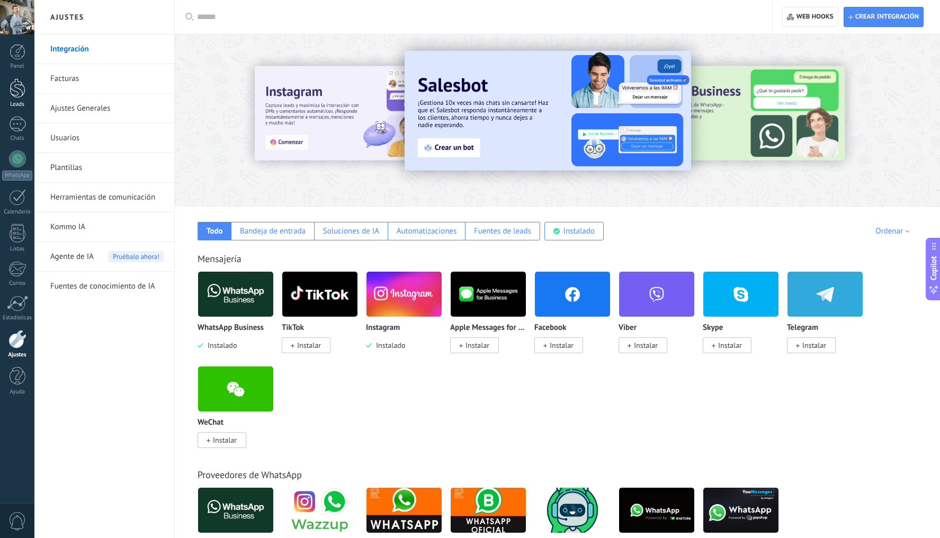
click at [16, 92] on div at bounding box center [18, 88] width 16 height 20
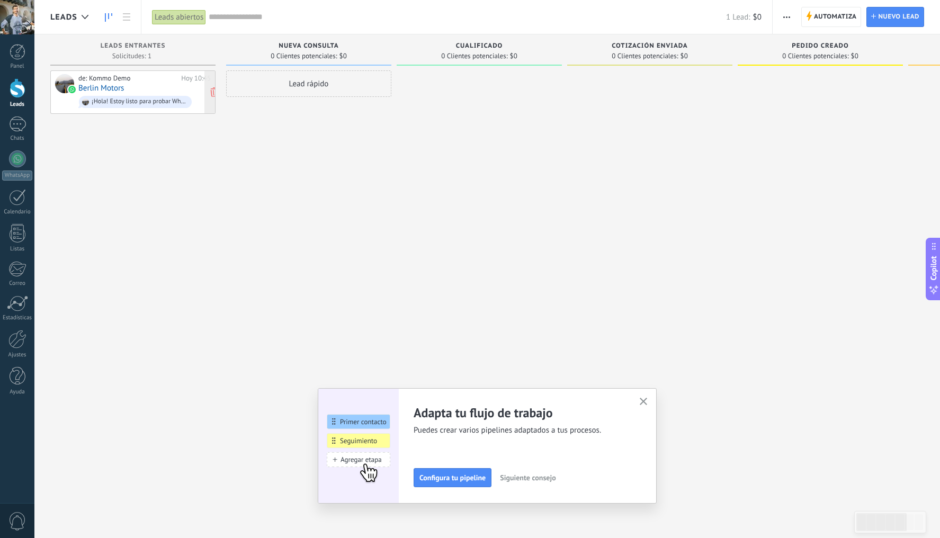
click at [111, 90] on link "Berlin Motors" at bounding box center [101, 88] width 46 height 9
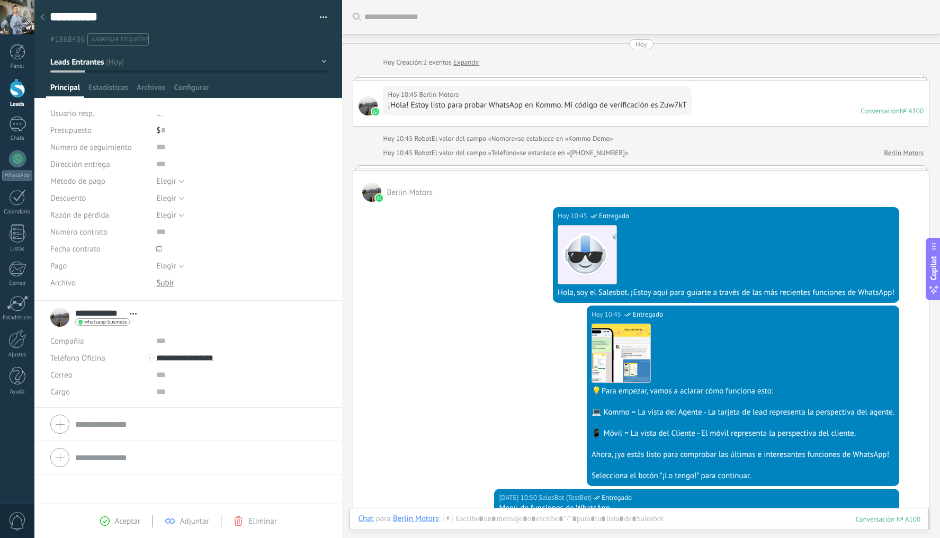
click at [41, 15] on icon at bounding box center [42, 17] width 4 height 6
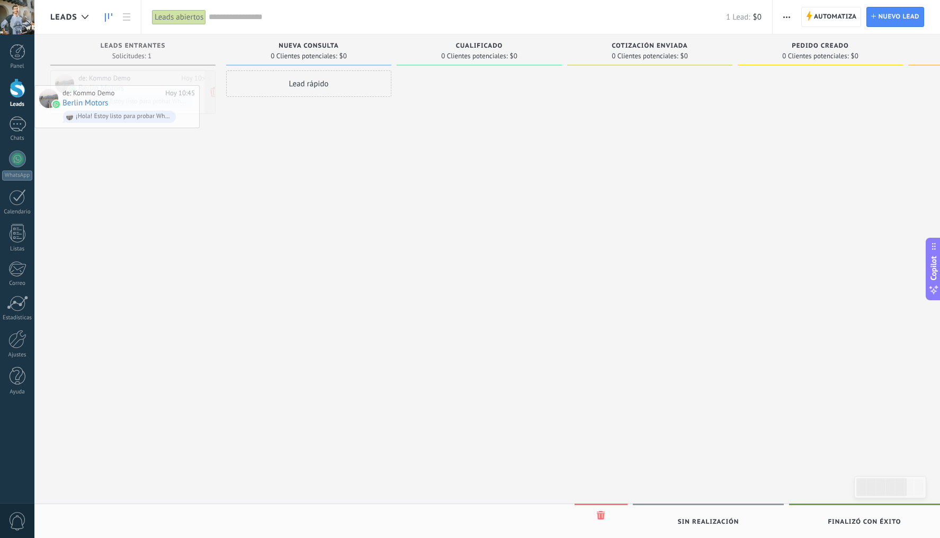
drag, startPoint x: 156, startPoint y: 84, endPoint x: 138, endPoint y: 99, distance: 23.3
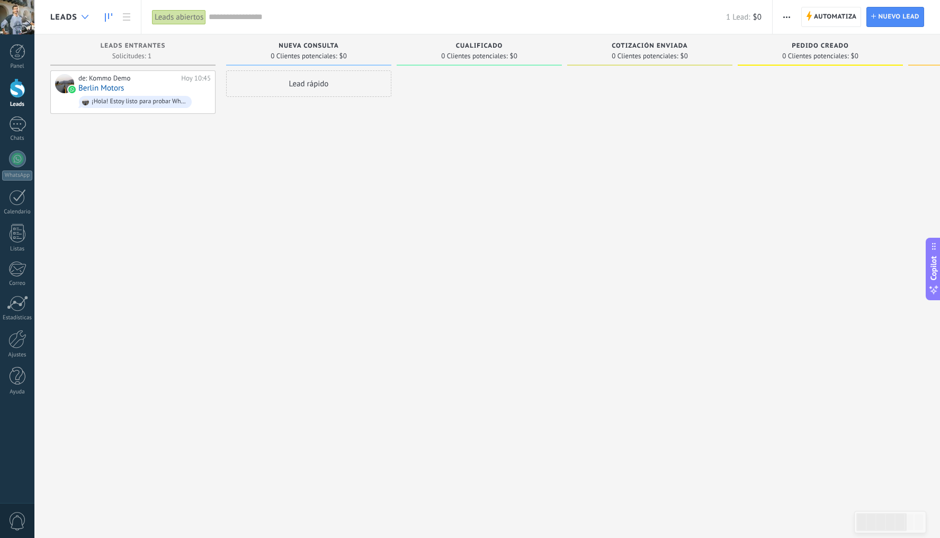
click at [84, 16] on icon at bounding box center [85, 17] width 7 height 4
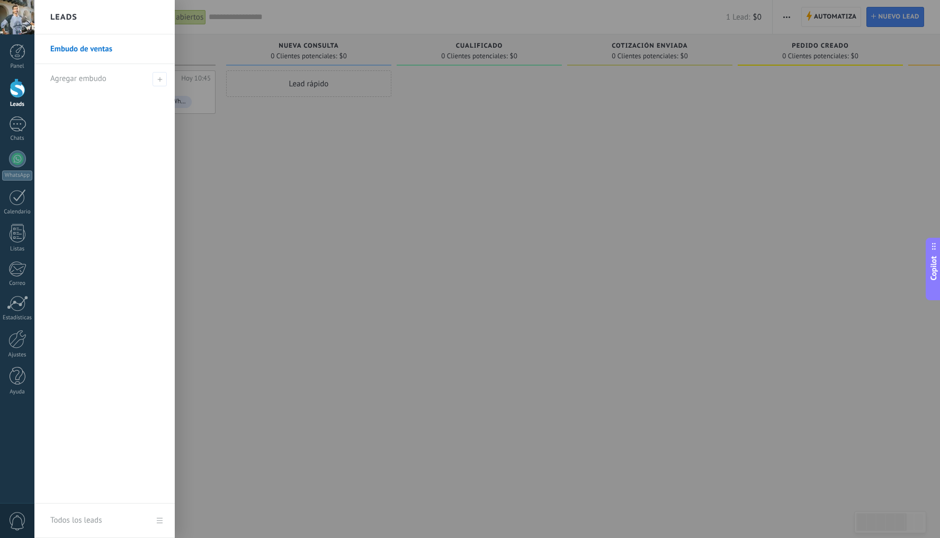
click at [84, 16] on div "Leads" at bounding box center [104, 17] width 140 height 34
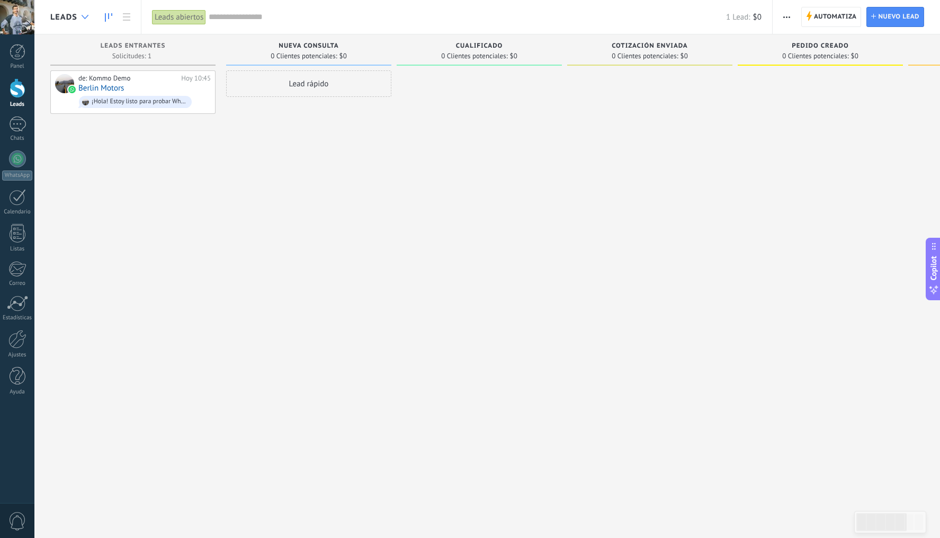
click at [84, 16] on icon at bounding box center [85, 17] width 7 height 4
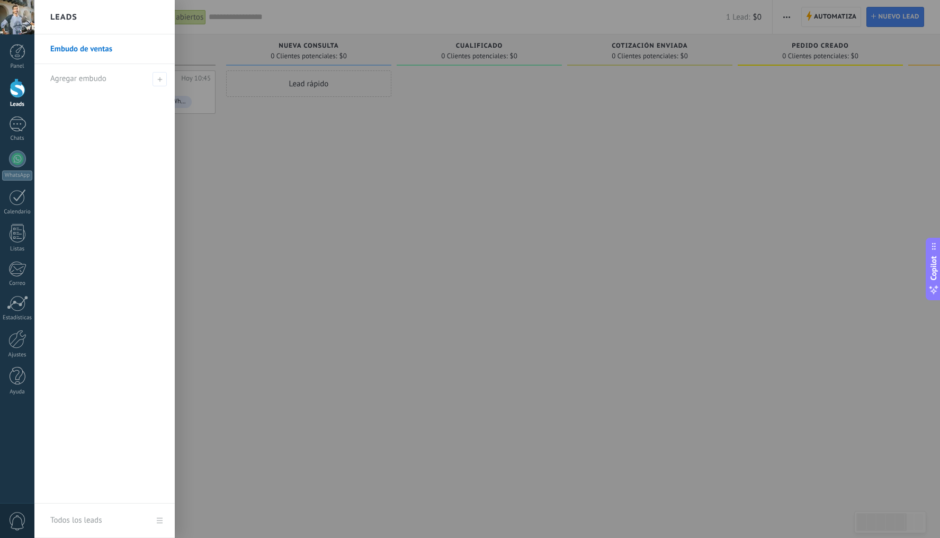
click at [84, 16] on div "Leads" at bounding box center [104, 17] width 140 height 34
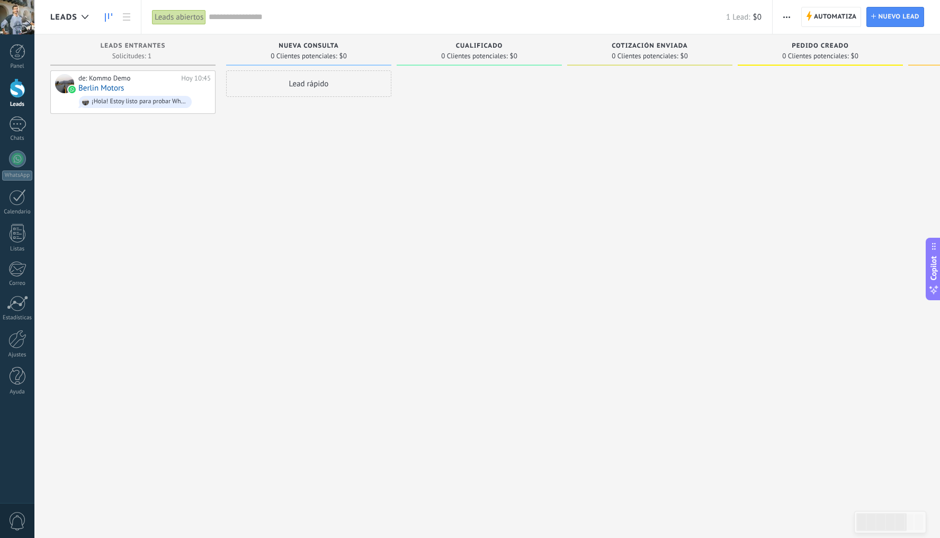
click at [246, 149] on div "Lead rápido" at bounding box center [308, 270] width 165 height 400
click at [16, 343] on div at bounding box center [17, 339] width 18 height 19
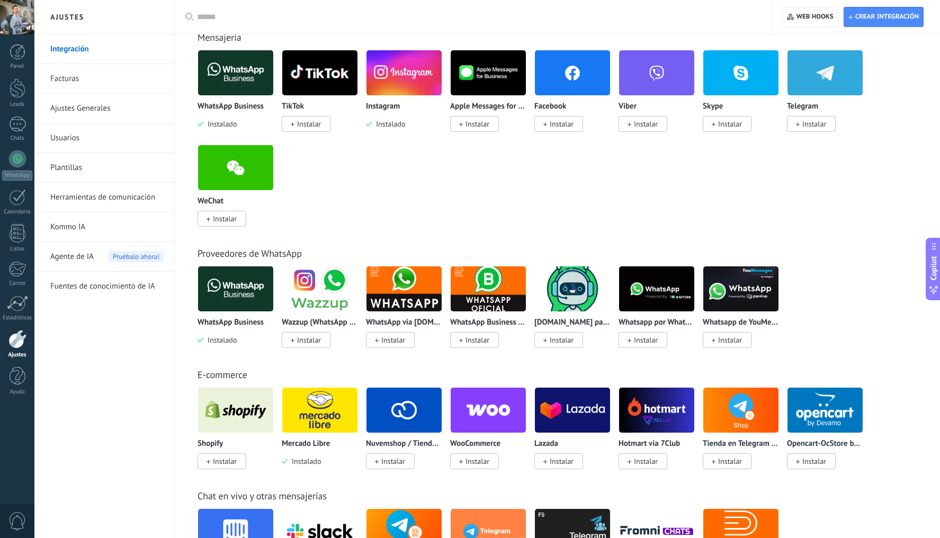
scroll to position [231, 0]
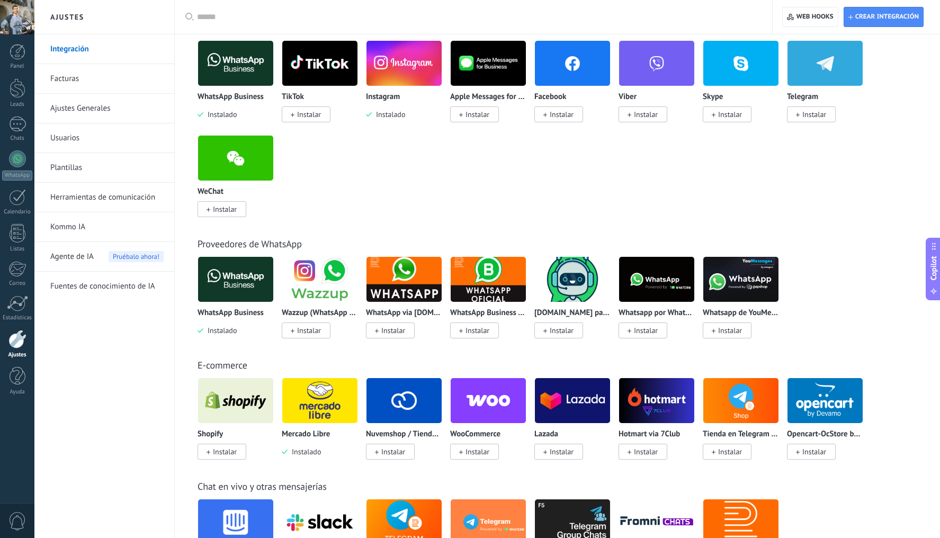
click at [315, 406] on img at bounding box center [319, 400] width 75 height 51
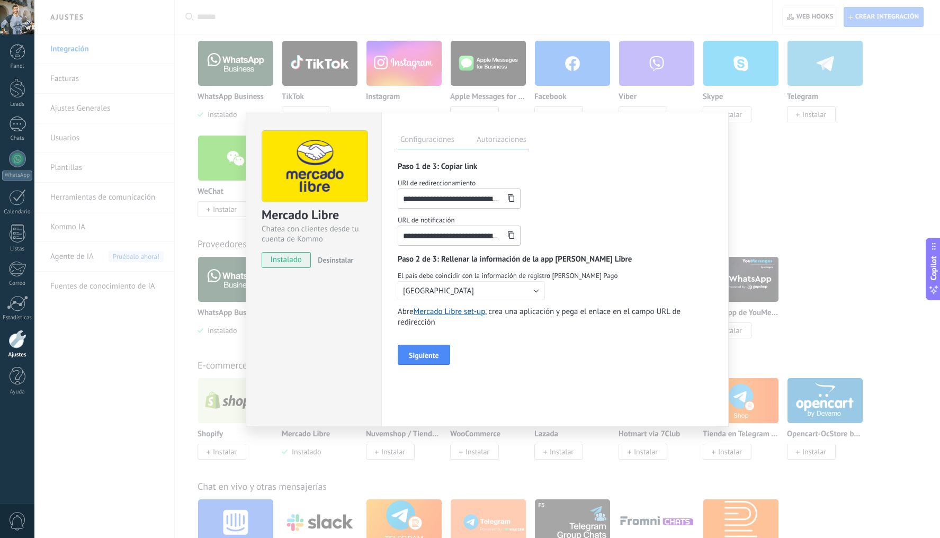
click at [485, 202] on input "**********" at bounding box center [451, 198] width 106 height 19
drag, startPoint x: 493, startPoint y: 201, endPoint x: 552, endPoint y: 201, distance: 58.8
click at [552, 201] on div "**********" at bounding box center [555, 193] width 315 height 31
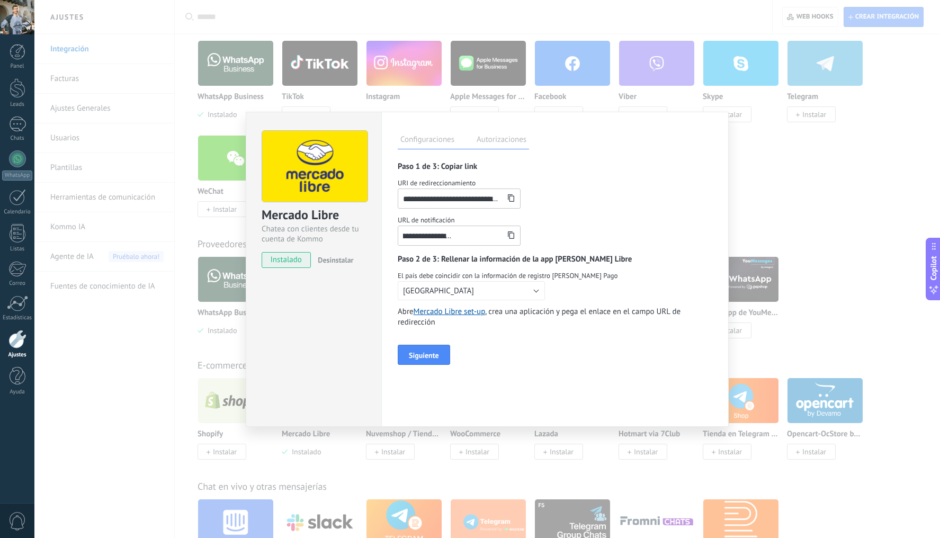
drag, startPoint x: 464, startPoint y: 235, endPoint x: 508, endPoint y: 234, distance: 44.0
click at [525, 235] on div "**********" at bounding box center [555, 230] width 315 height 31
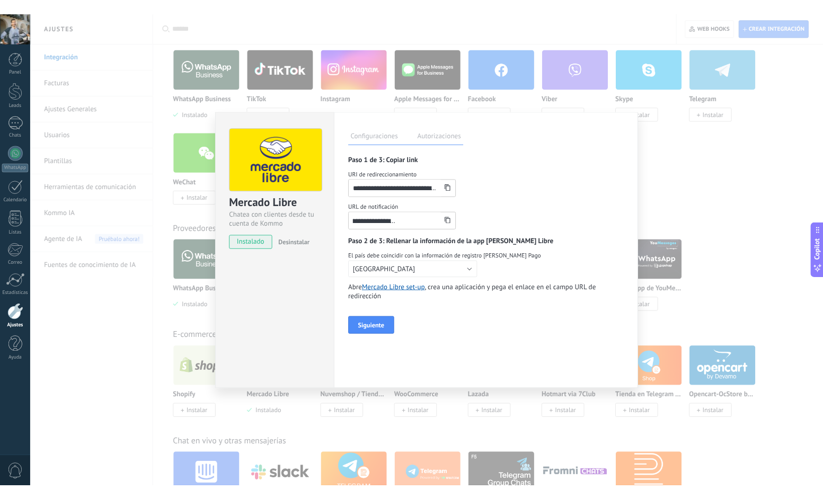
scroll to position [0, 0]
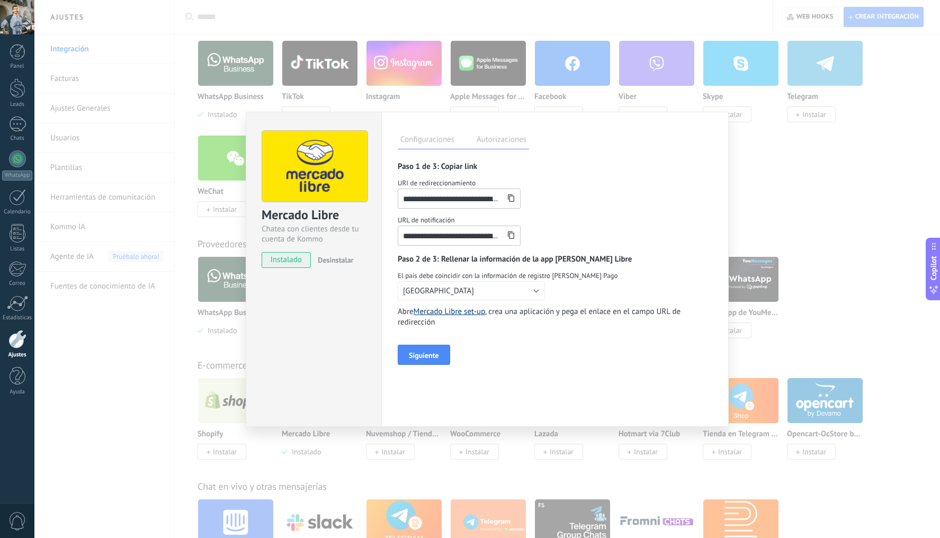
click at [446, 315] on link "Mercado Libre set-up" at bounding box center [450, 312] width 72 height 10
click at [510, 202] on use at bounding box center [511, 197] width 6 height 7
click at [512, 237] on icon at bounding box center [510, 234] width 7 height 7
click at [508, 234] on icon at bounding box center [510, 234] width 7 height 7
click at [425, 352] on span "Siguiente" at bounding box center [424, 355] width 30 height 7
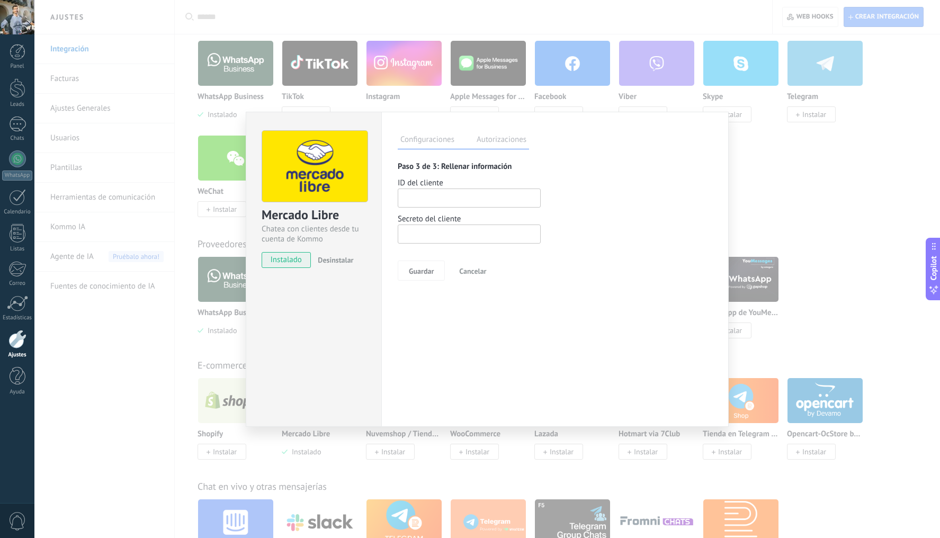
click at [449, 196] on input "number" at bounding box center [469, 198] width 143 height 19
paste input "**********"
type input "**********"
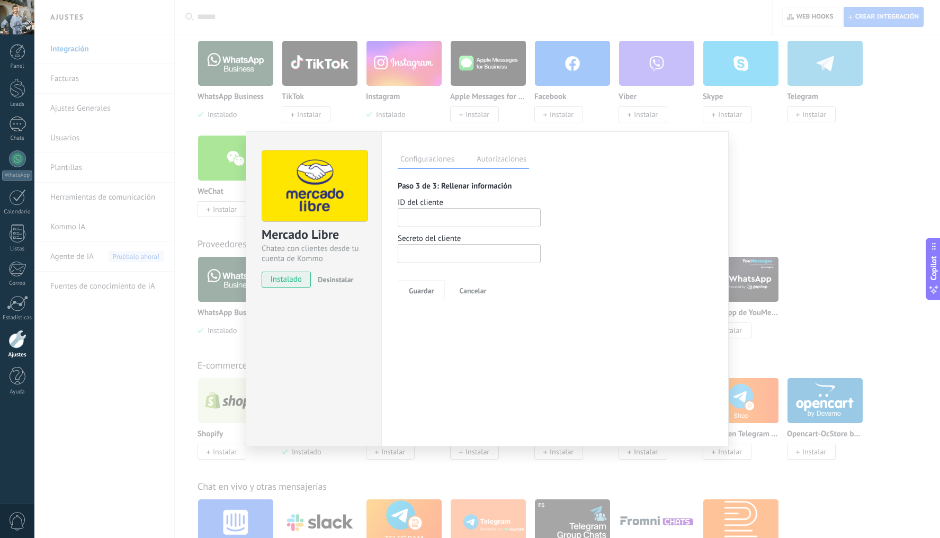
type textarea "**********"
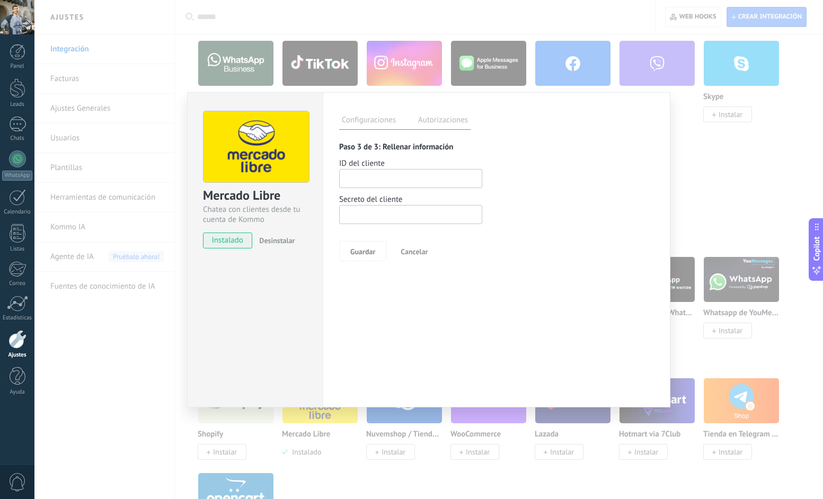
scroll to position [16, 0]
click at [392, 209] on input at bounding box center [410, 214] width 143 height 19
paste input "**********"
type input "**********"
click at [375, 244] on button "Guardar" at bounding box center [362, 251] width 47 height 20
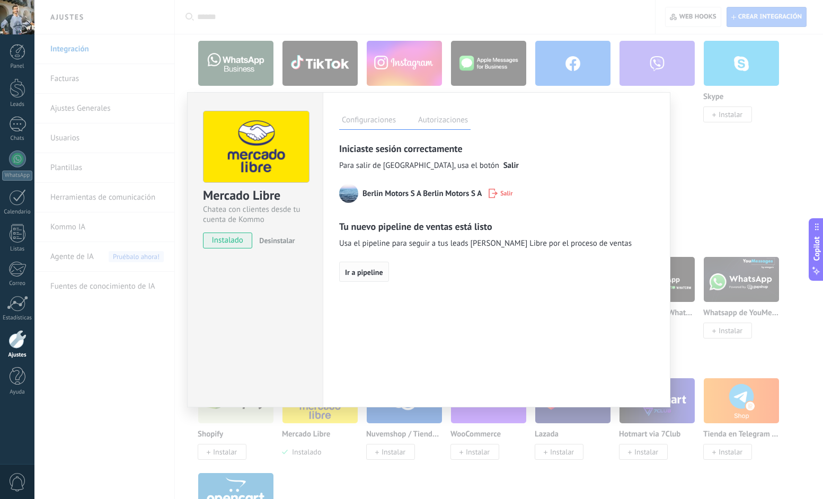
click at [360, 271] on span "Ir a pipeline" at bounding box center [364, 272] width 38 height 7
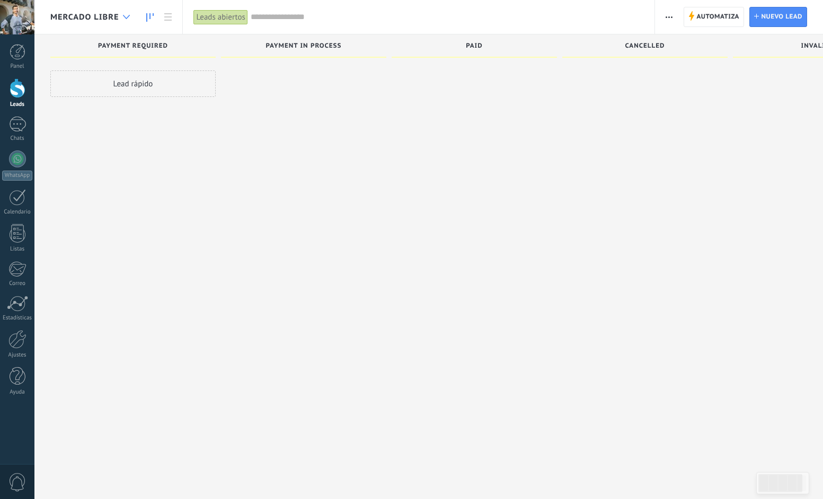
click at [121, 15] on div at bounding box center [126, 17] width 17 height 21
click at [128, 15] on body ".abccls-1,.abccls-2{fill-rule:evenodd}.abccls-2{fill:#fff} .abfcls-1{fill:none}…" at bounding box center [411, 249] width 823 height 499
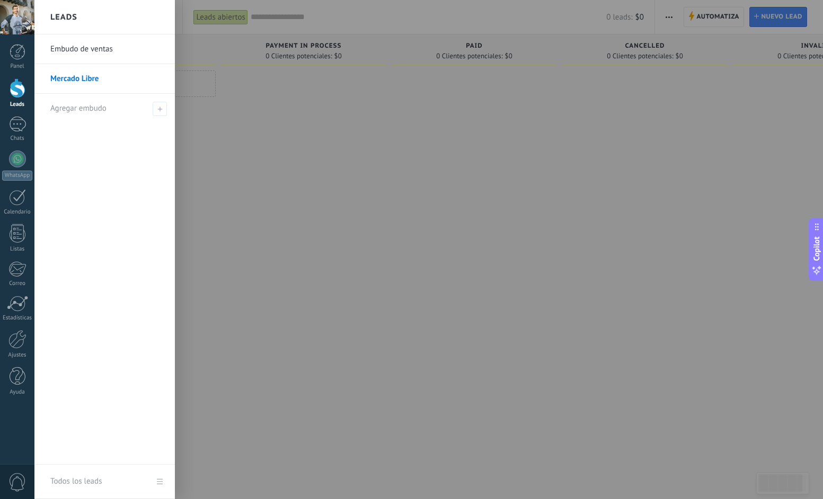
click at [93, 51] on link "Embudo de ventas" at bounding box center [107, 49] width 114 height 30
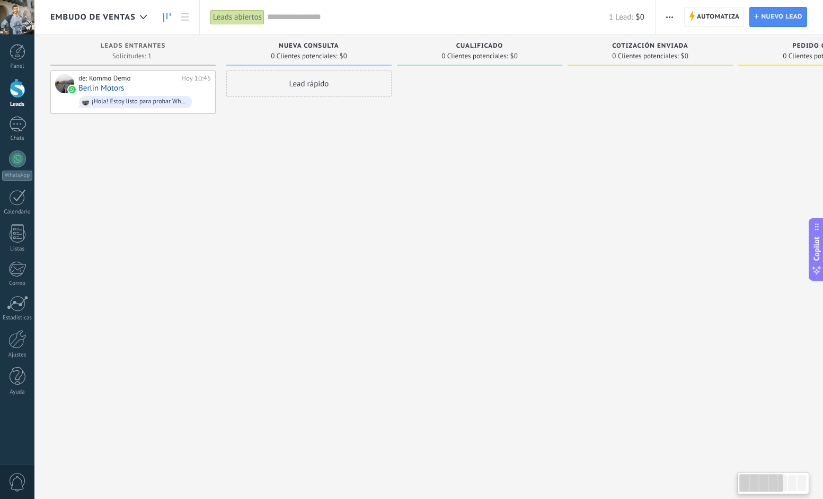
click at [127, 24] on div "Embudo de ventas" at bounding box center [101, 17] width 102 height 34
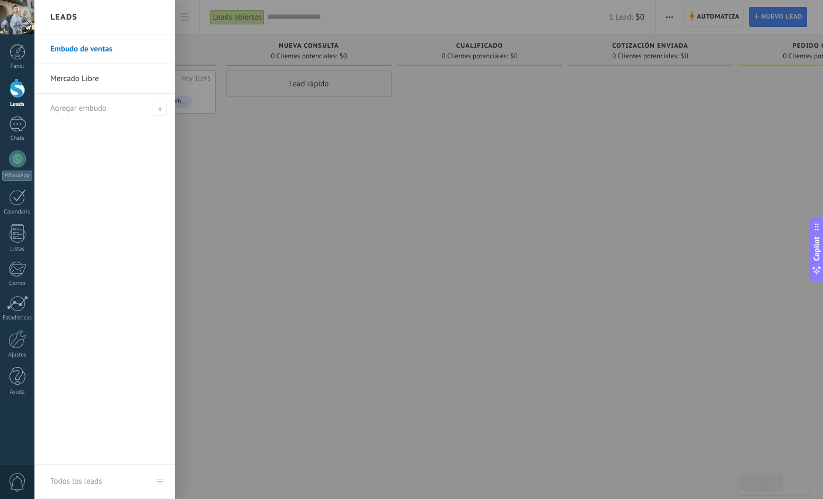
click at [113, 80] on link "Mercado Libre" at bounding box center [107, 79] width 114 height 30
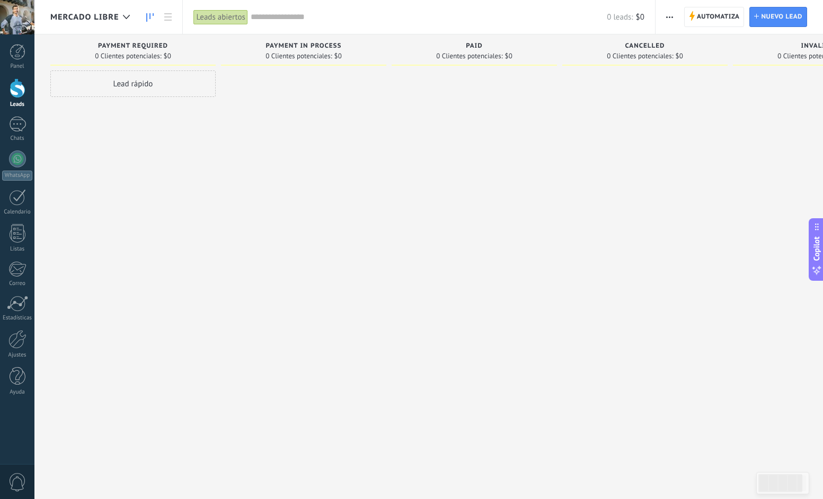
click at [91, 18] on span "Mercado Libre" at bounding box center [84, 17] width 68 height 10
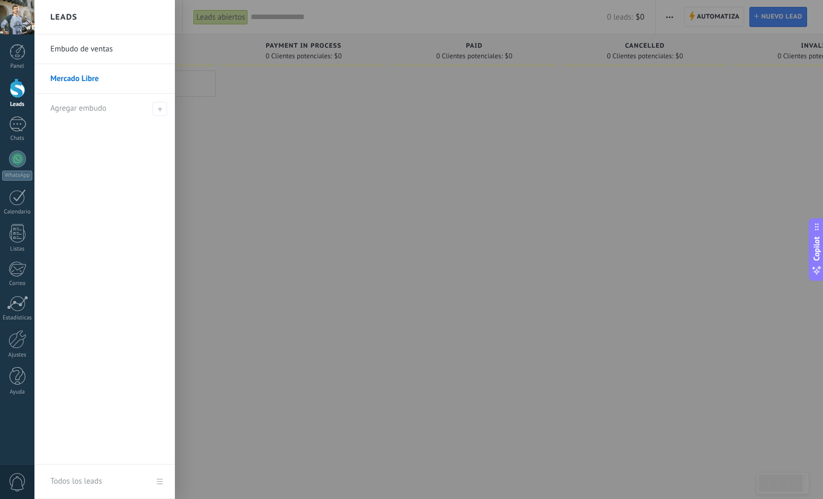
click at [89, 47] on link "Embudo de ventas" at bounding box center [107, 49] width 114 height 30
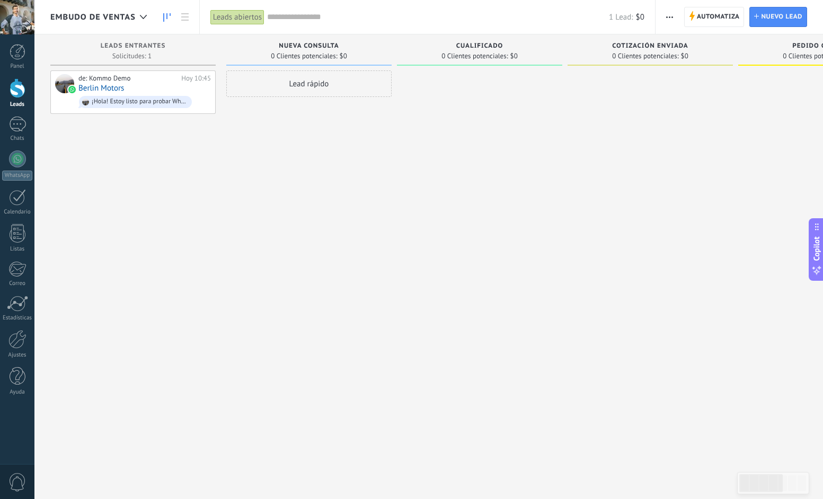
click at [110, 16] on span "Embudo de ventas" at bounding box center [92, 17] width 85 height 10
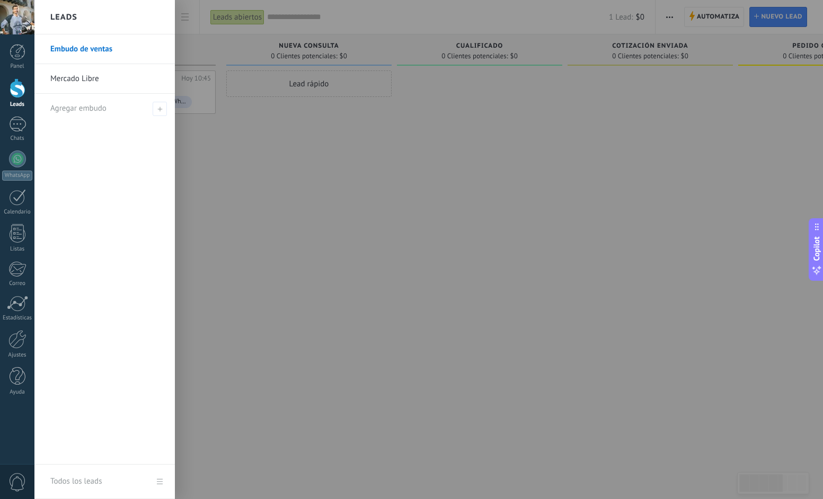
click at [100, 72] on link "Mercado Libre" at bounding box center [107, 79] width 114 height 30
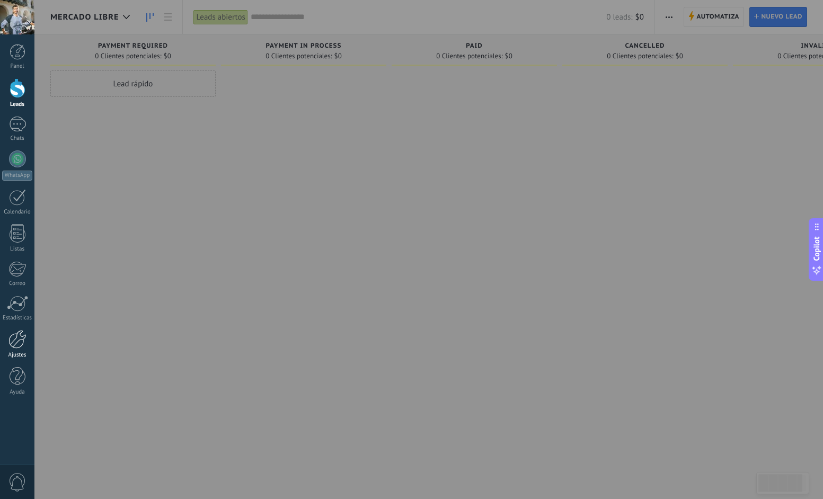
click at [14, 342] on div at bounding box center [17, 339] width 18 height 19
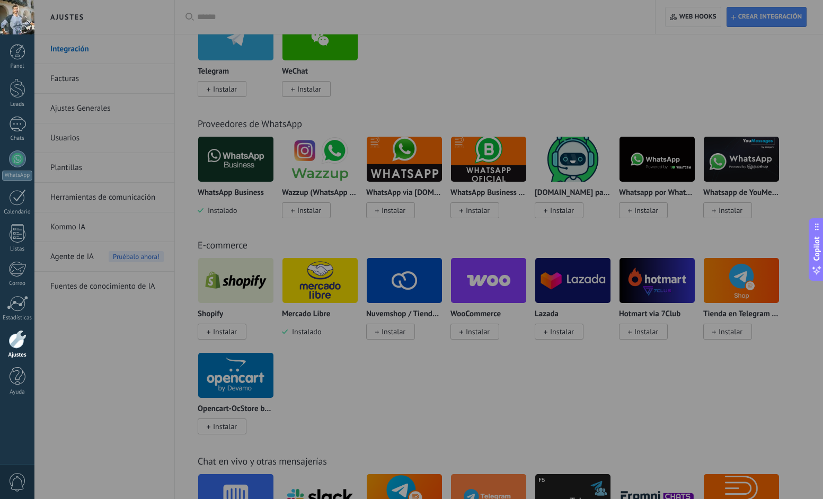
scroll to position [347, 0]
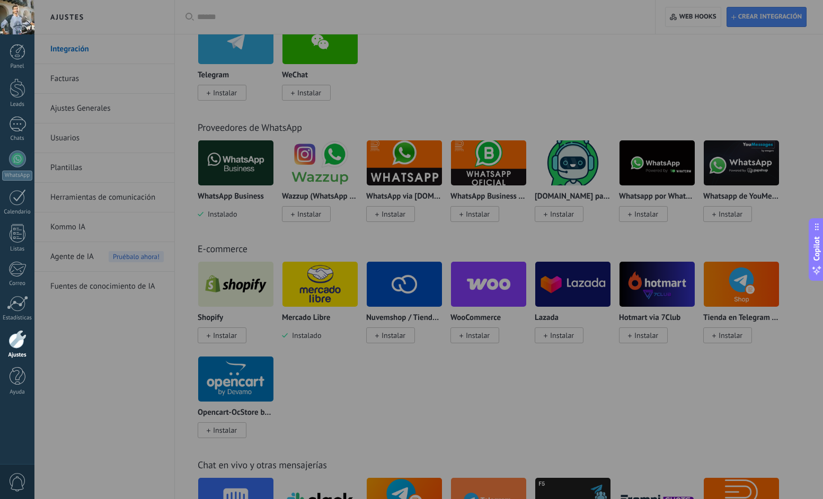
click at [324, 289] on div at bounding box center [445, 249] width 823 height 499
click at [310, 314] on div at bounding box center [445, 249] width 823 height 499
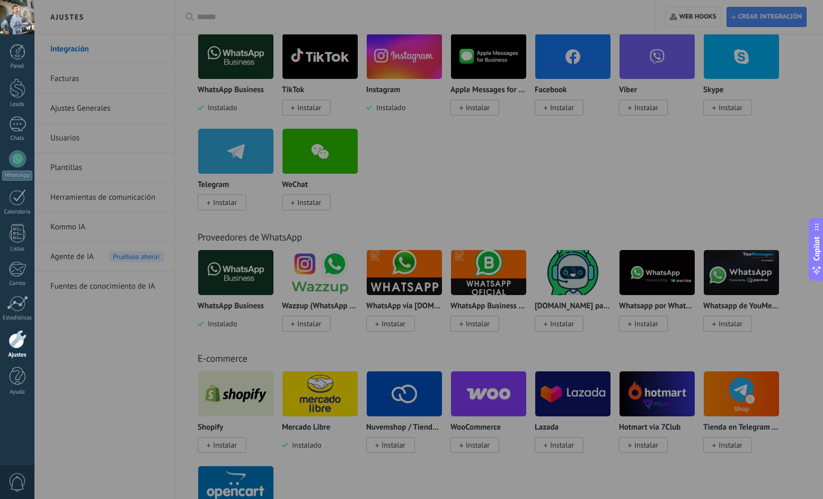
scroll to position [236, 0]
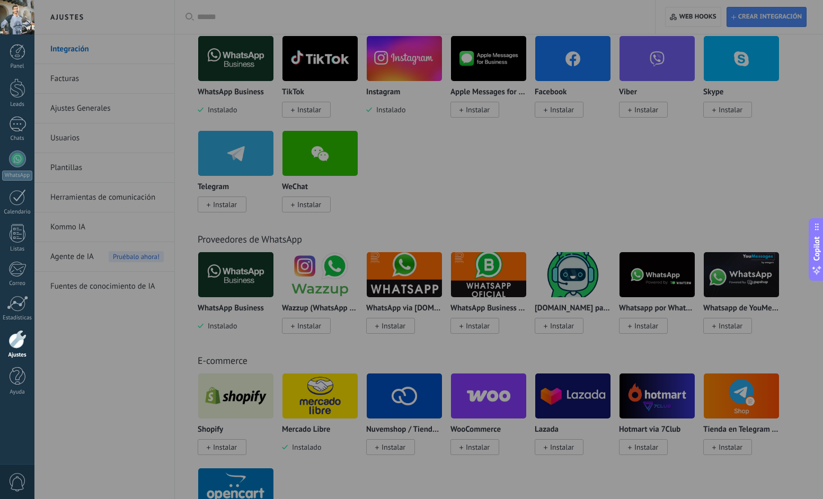
click at [83, 93] on div at bounding box center [445, 249] width 823 height 499
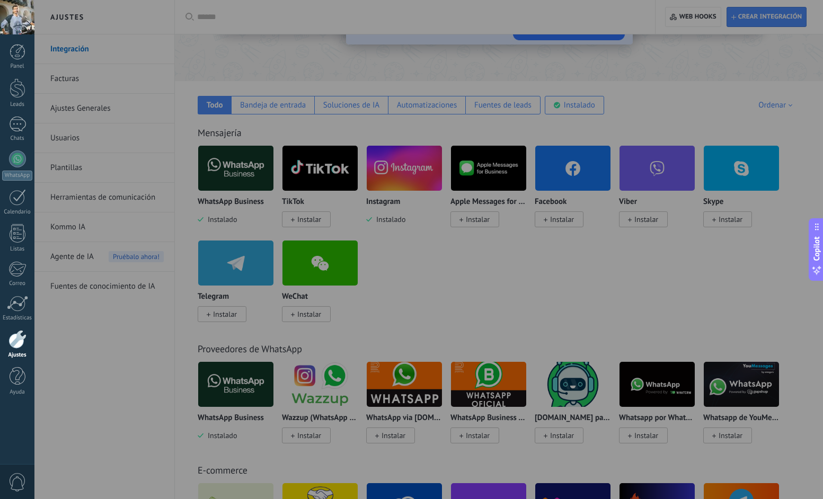
scroll to position [0, 0]
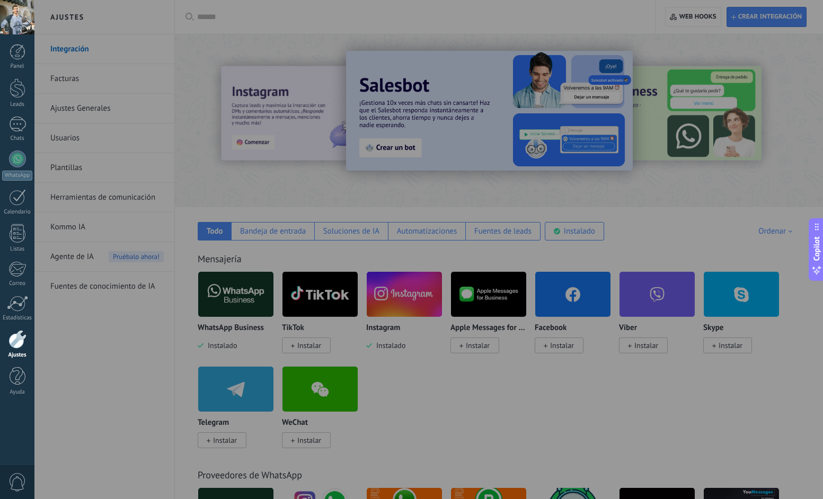
click at [22, 348] on div at bounding box center [17, 339] width 18 height 19
click at [140, 306] on div at bounding box center [445, 249] width 823 height 499
drag, startPoint x: 533, startPoint y: 104, endPoint x: 526, endPoint y: 102, distance: 6.7
click at [533, 104] on div at bounding box center [445, 249] width 823 height 499
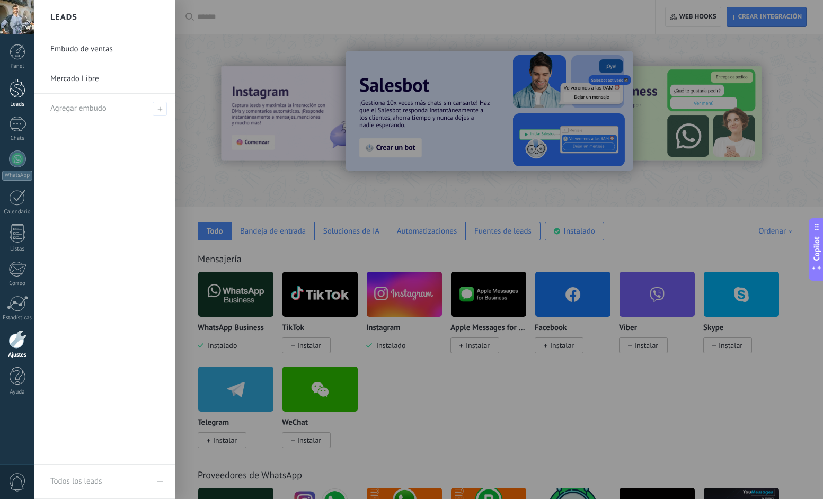
click at [11, 86] on div at bounding box center [18, 88] width 16 height 20
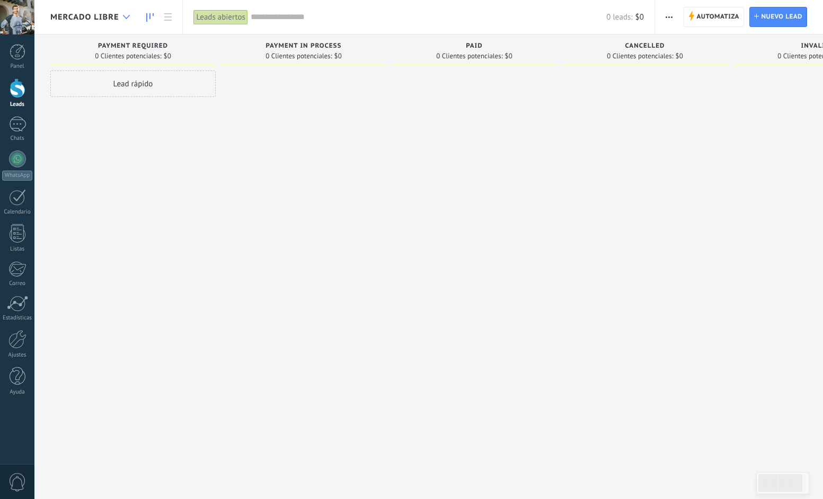
click at [128, 19] on div at bounding box center [126, 17] width 17 height 21
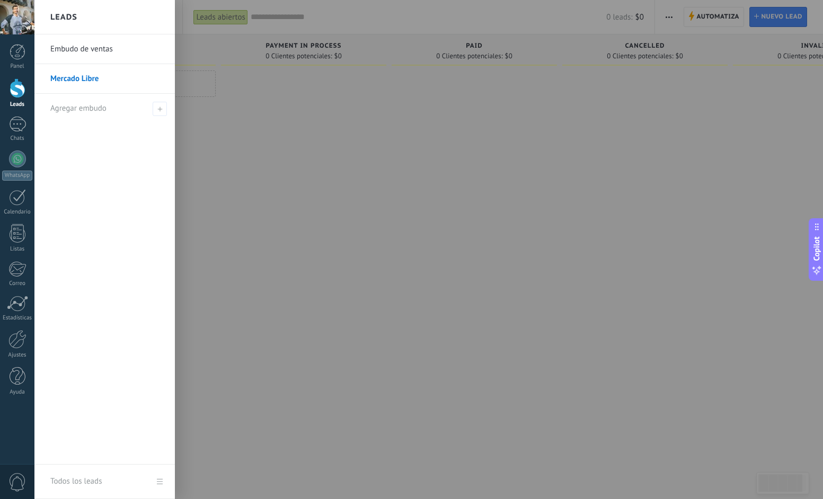
click at [85, 81] on link "Mercado Libre" at bounding box center [107, 79] width 114 height 30
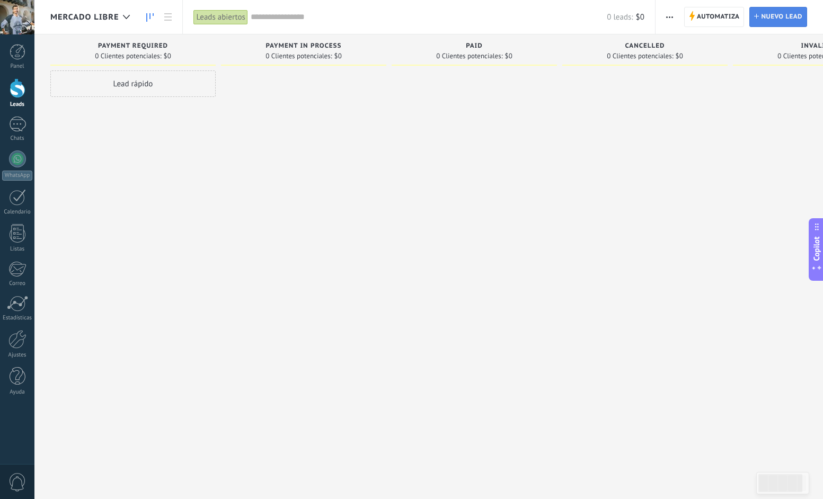
click at [764, 13] on span "Nuevo lead" at bounding box center [781, 16] width 41 height 19
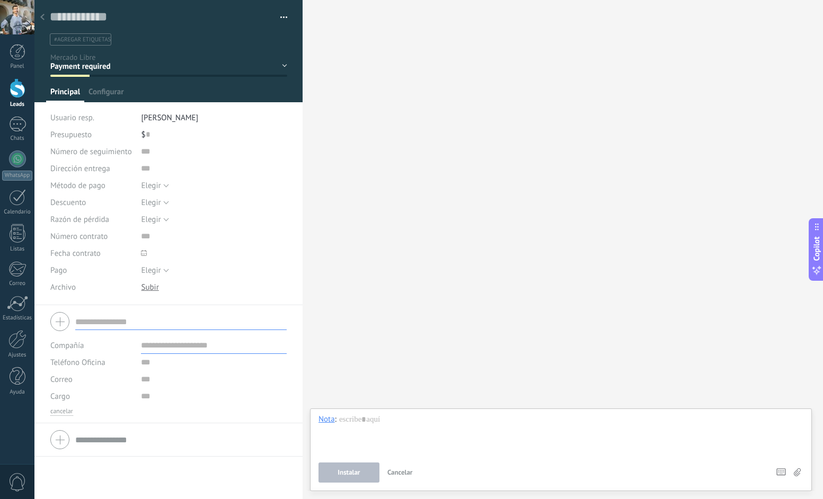
click at [0, 0] on div "Payment required Payment in process Paid Cancelled Invalid Closed - won Closed …" at bounding box center [0, 0] width 0 height 0
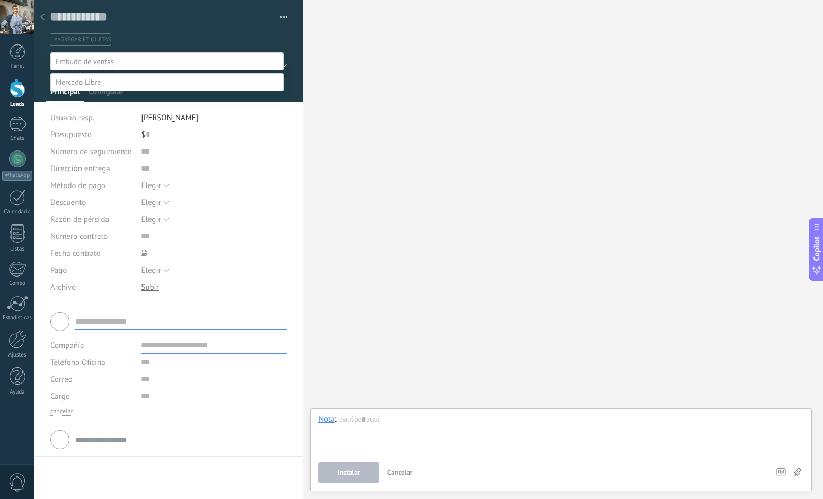
scroll to position [21, 0]
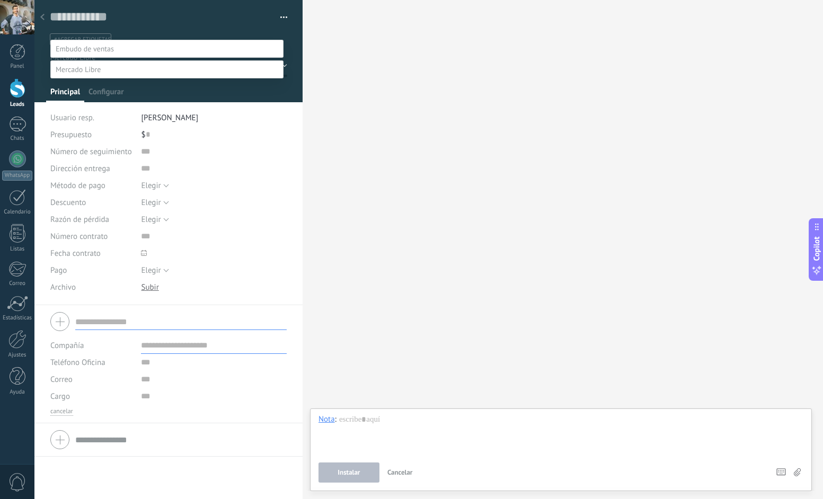
click at [155, 30] on div at bounding box center [428, 236] width 788 height 499
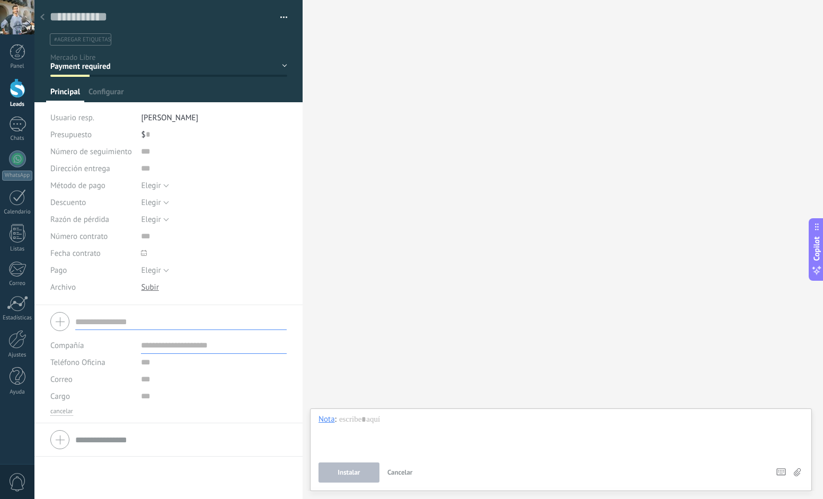
click at [39, 15] on div at bounding box center [42, 17] width 15 height 21
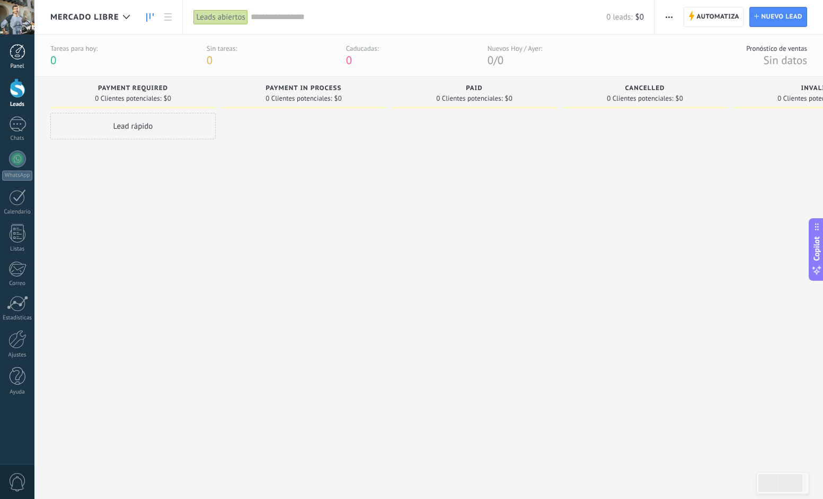
click at [21, 57] on div at bounding box center [18, 52] width 16 height 16
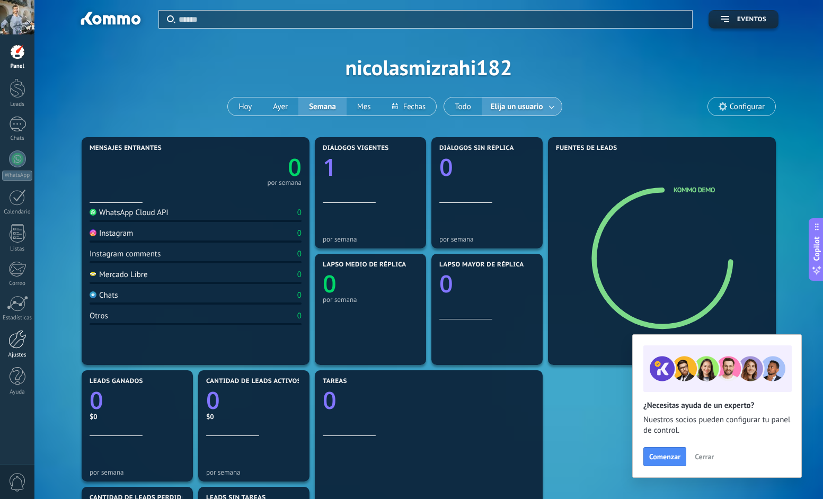
click at [12, 339] on div at bounding box center [17, 339] width 18 height 19
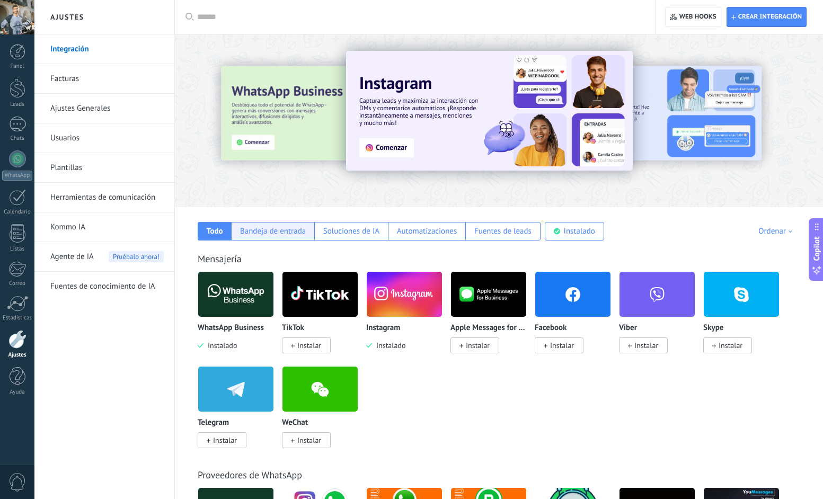
click at [268, 229] on div "Bandeja de entrada" at bounding box center [273, 231] width 66 height 10
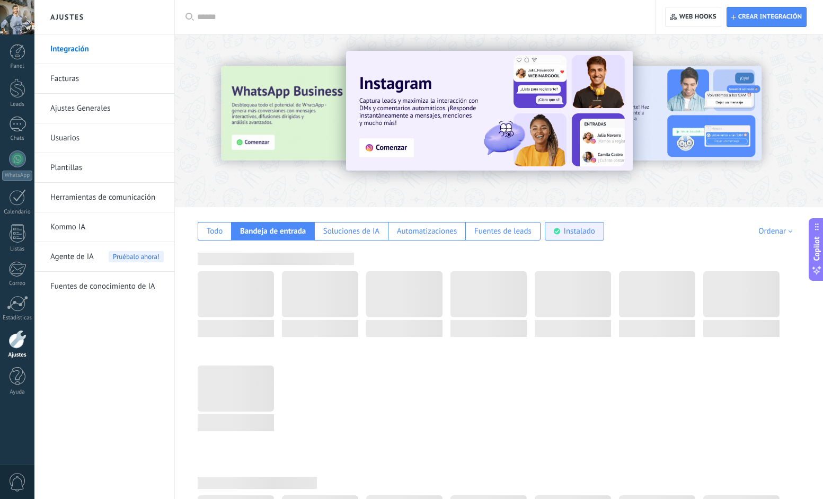
click at [564, 233] on div "Instalado" at bounding box center [579, 231] width 31 height 10
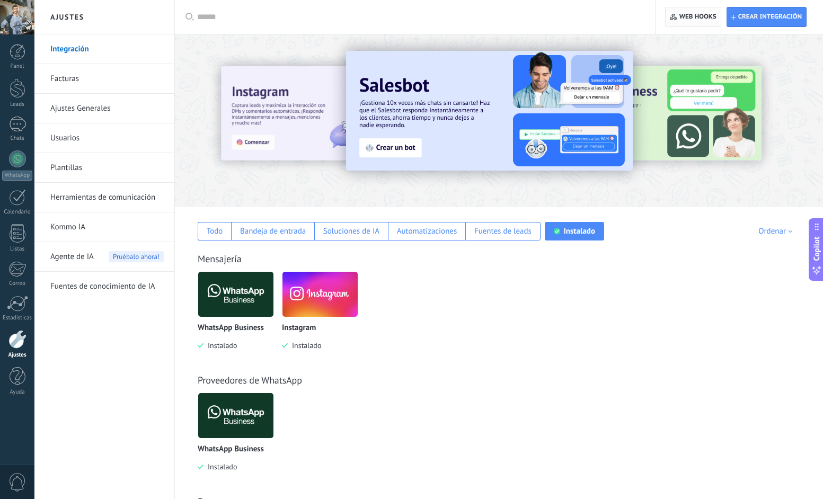
click at [682, 11] on span "Web hooks 0" at bounding box center [692, 16] width 46 height 19
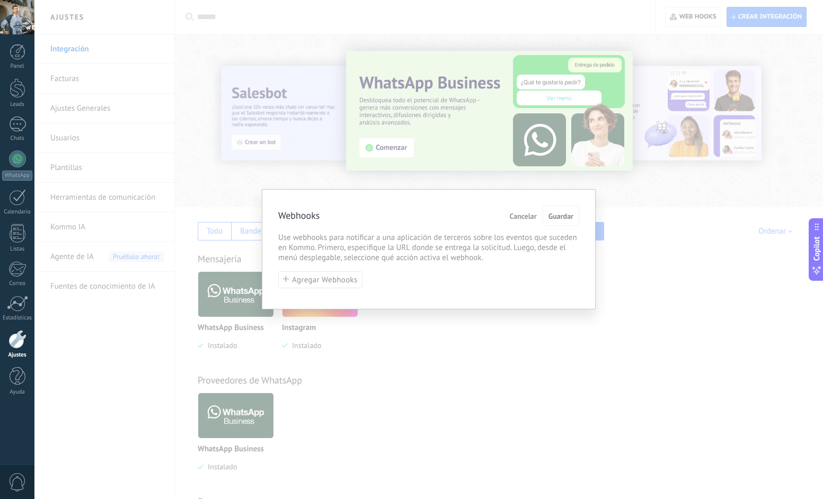
click at [519, 218] on span "Cancelar" at bounding box center [523, 215] width 27 height 7
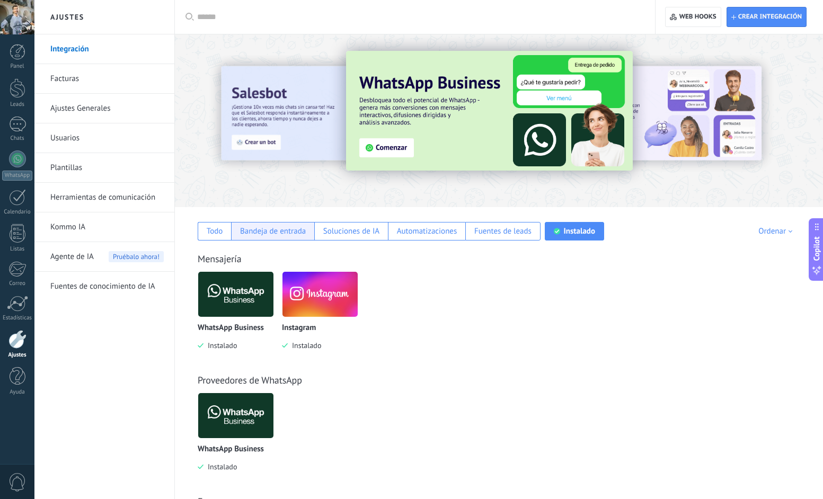
click at [254, 231] on div "Bandeja de entrada" at bounding box center [273, 231] width 66 height 10
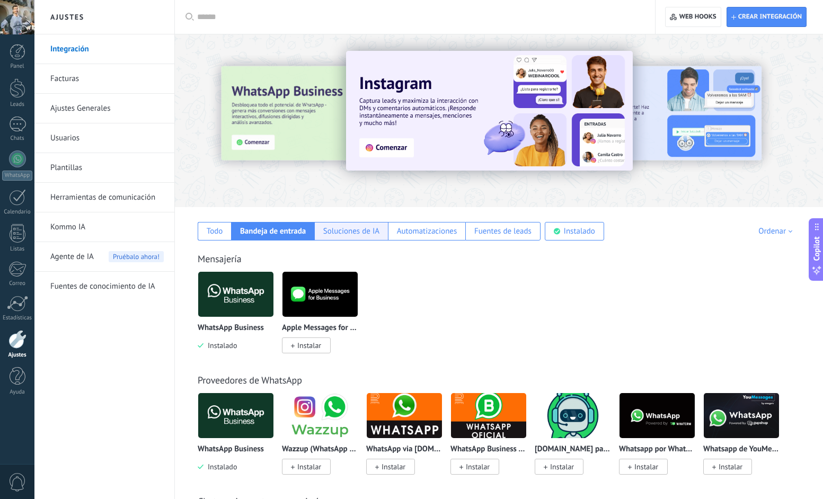
click at [350, 235] on div "Soluciones de IA" at bounding box center [351, 231] width 56 height 10
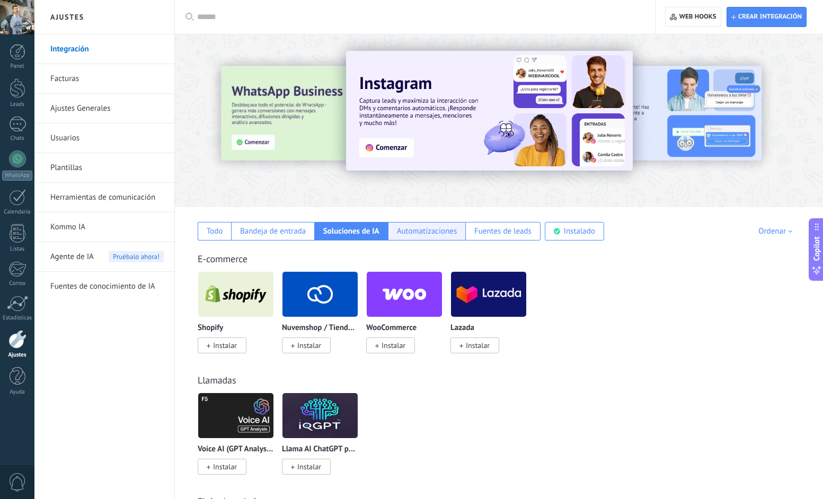
click at [412, 233] on div "Automatizaciones" at bounding box center [427, 231] width 60 height 10
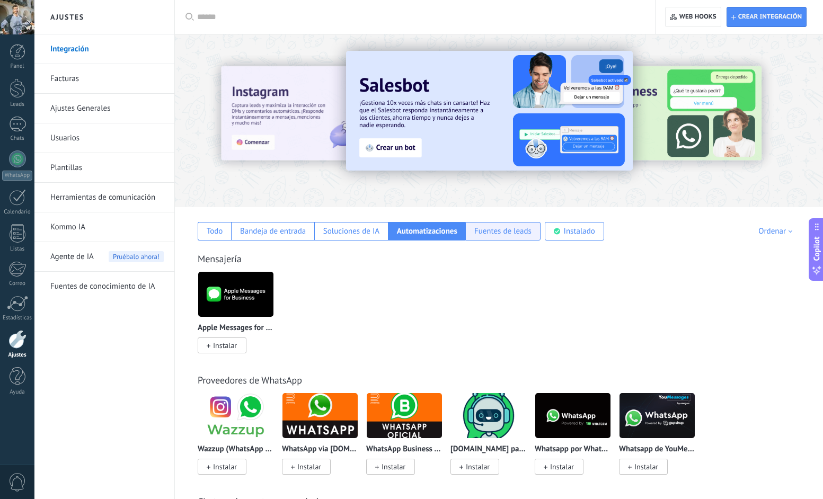
click at [504, 230] on div "Fuentes de leads" at bounding box center [502, 231] width 57 height 10
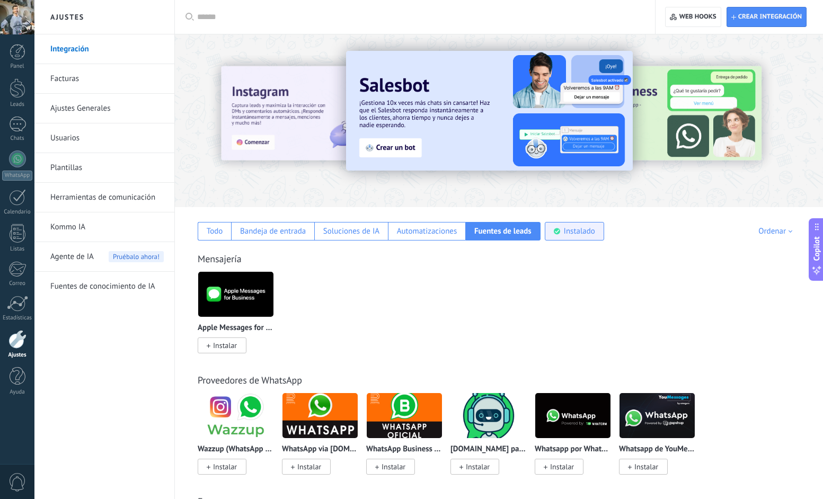
click at [574, 229] on div "Instalado" at bounding box center [579, 231] width 31 height 10
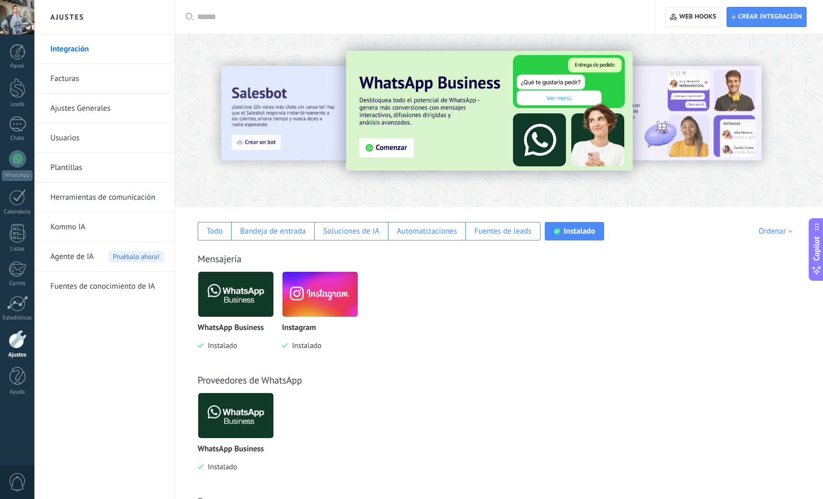
click at [327, 298] on img at bounding box center [319, 294] width 75 height 51
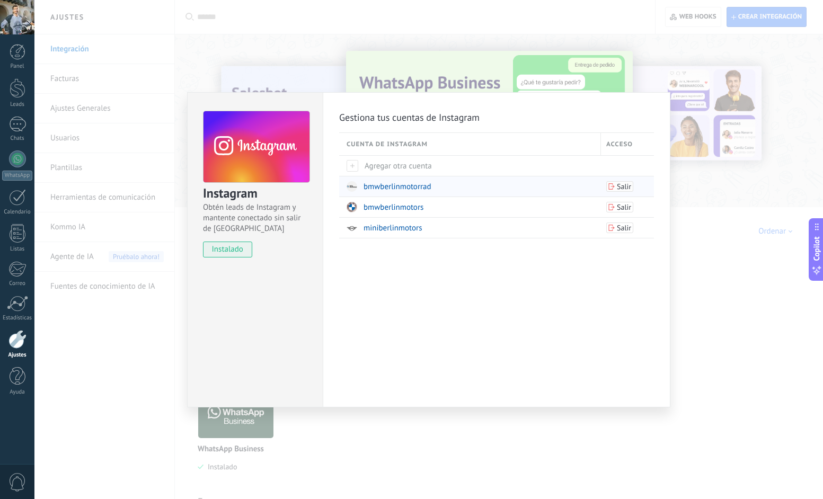
click at [615, 186] on span "Salir" at bounding box center [619, 186] width 23 height 7
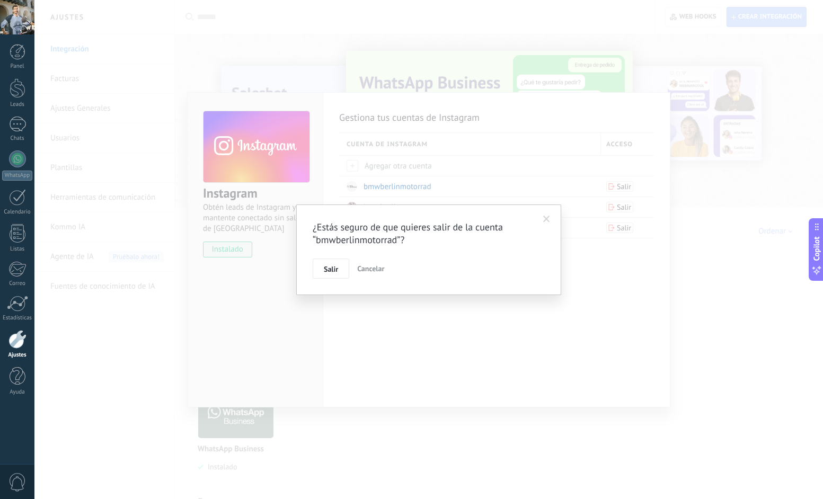
drag, startPoint x: 330, startPoint y: 270, endPoint x: 343, endPoint y: 265, distance: 13.1
click at [330, 270] on span "Salir" at bounding box center [331, 268] width 14 height 7
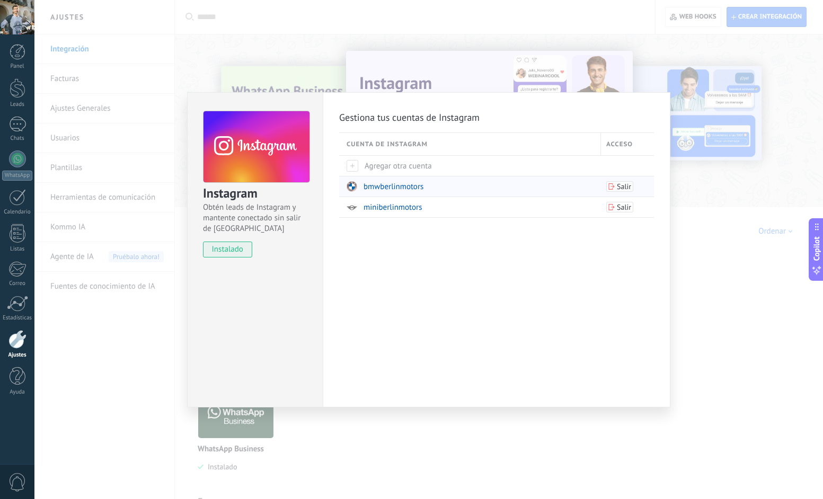
click at [624, 189] on span "Salir" at bounding box center [623, 186] width 14 height 7
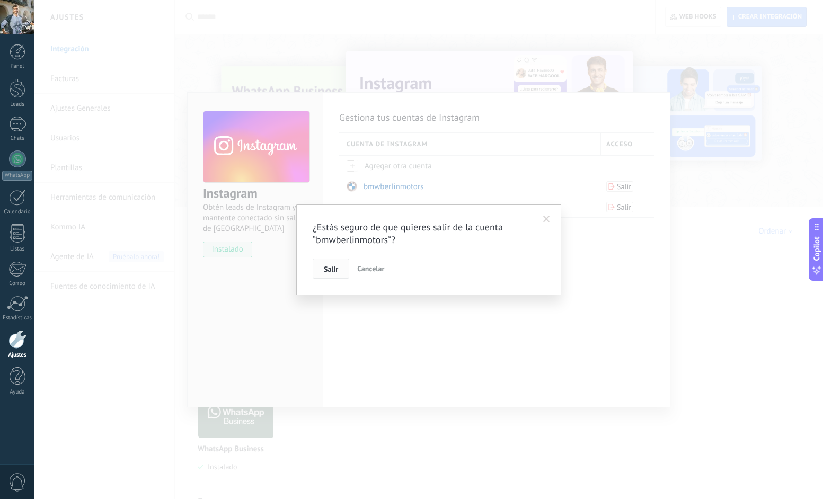
click at [332, 267] on span "Salir" at bounding box center [331, 268] width 14 height 7
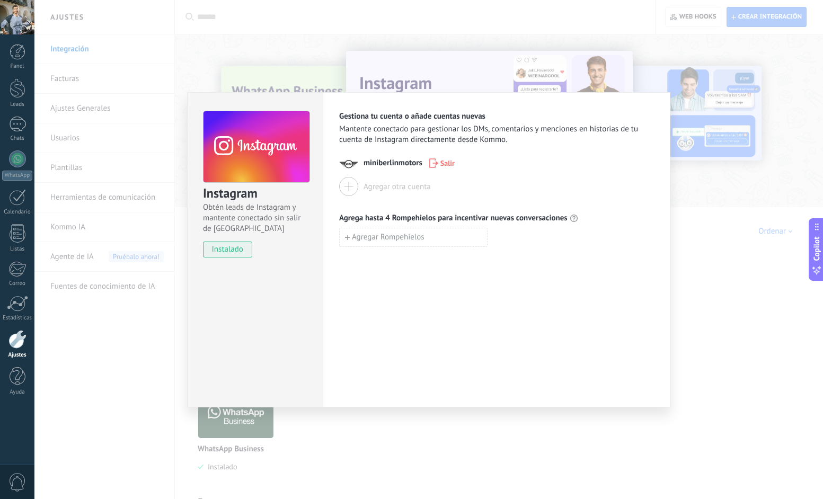
click at [450, 164] on span "Salir" at bounding box center [447, 162] width 14 height 7
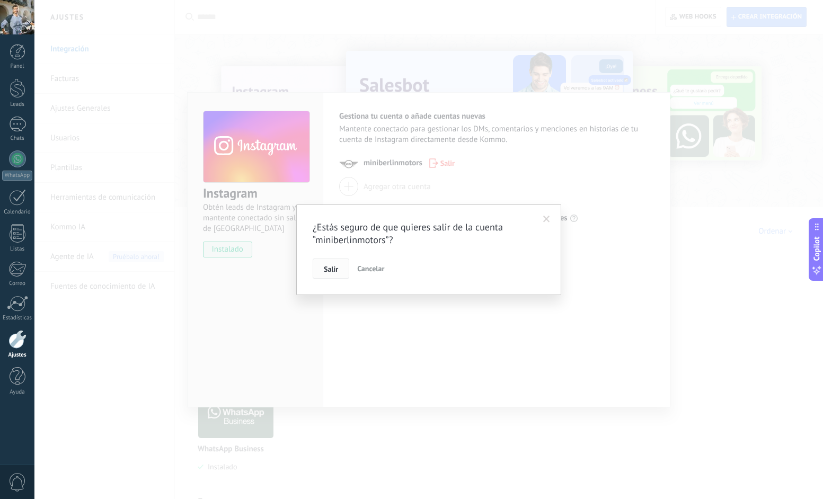
click at [327, 268] on span "Salir" at bounding box center [331, 268] width 14 height 7
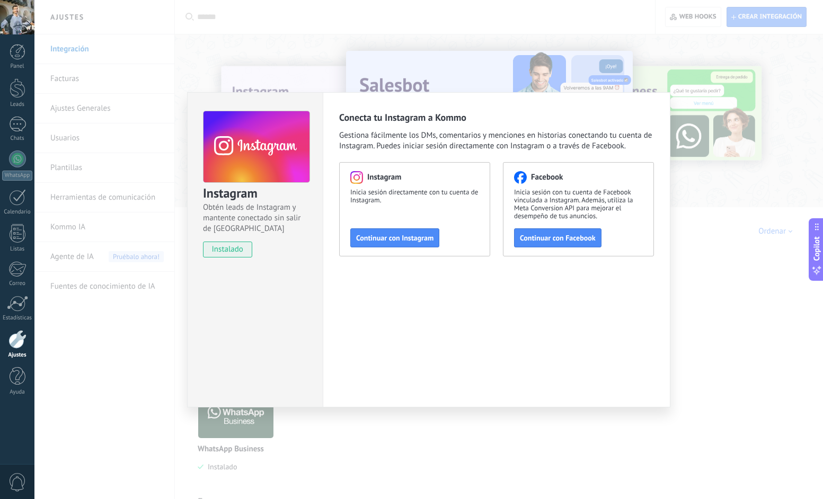
drag, startPoint x: 416, startPoint y: 431, endPoint x: 394, endPoint y: 191, distance: 241.0
click at [416, 428] on div "Instagram Obtén leads de Instagram y mantente conectado sin salir de Kommo inst…" at bounding box center [428, 249] width 788 height 499
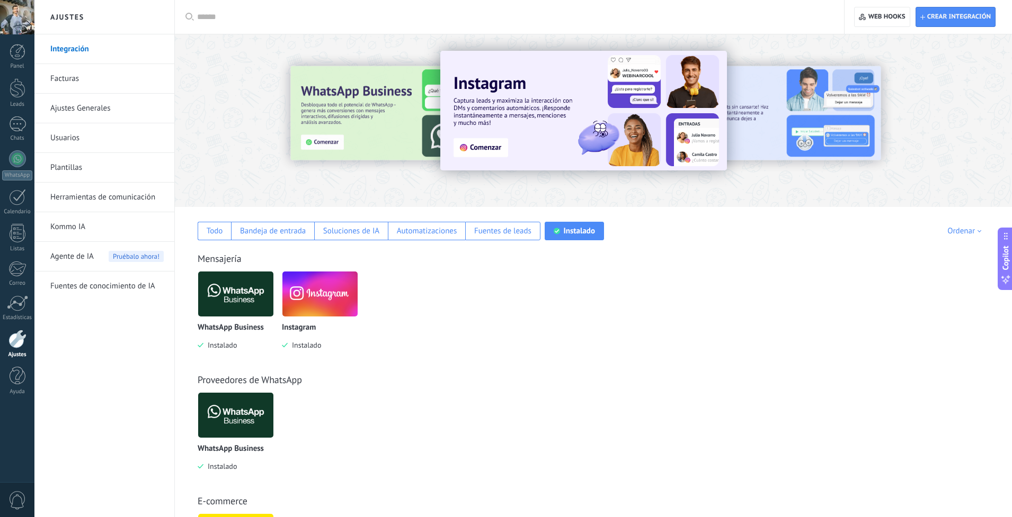
click at [257, 289] on img at bounding box center [235, 294] width 75 height 51
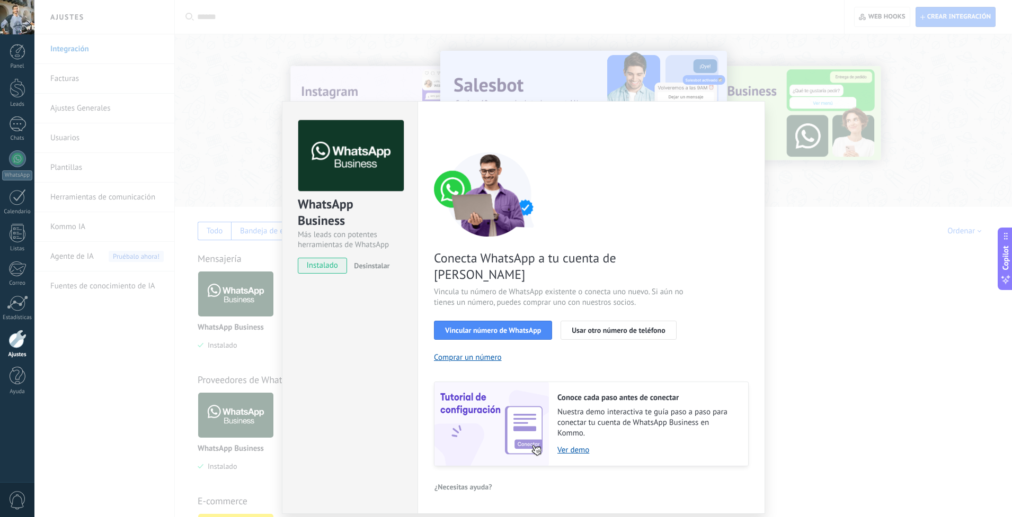
click at [820, 281] on div "WhatsApp Business Más leads con potentes herramientas de WhatsApp instalado Des…" at bounding box center [522, 258] width 977 height 517
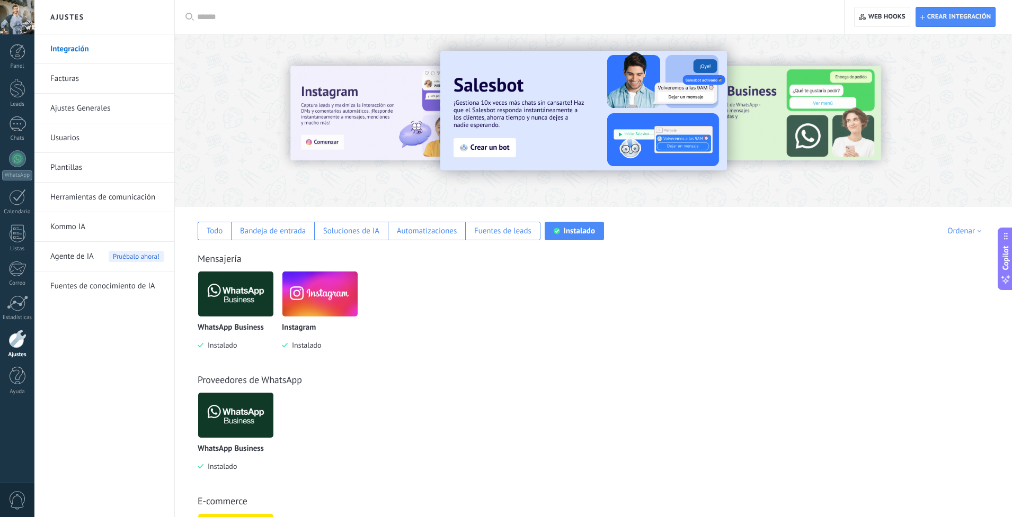
click at [24, 22] on div at bounding box center [17, 17] width 34 height 34
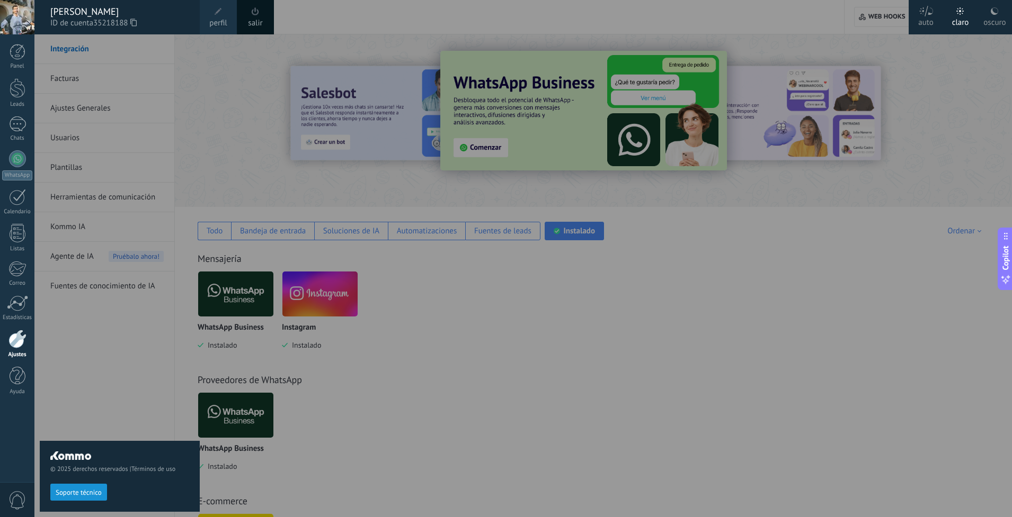
click at [214, 15] on span at bounding box center [218, 12] width 12 height 12
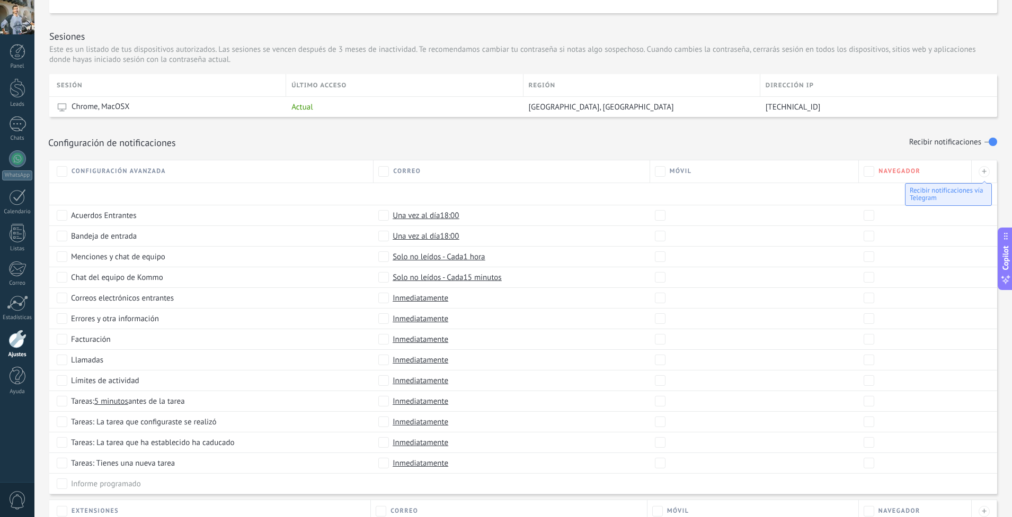
scroll to position [434, 0]
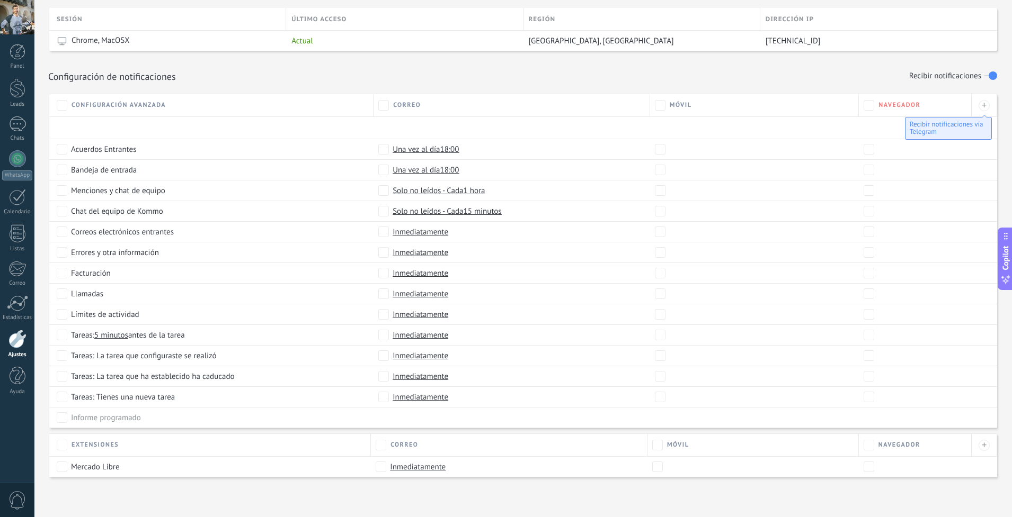
click at [14, 498] on span "0" at bounding box center [17, 500] width 18 height 19
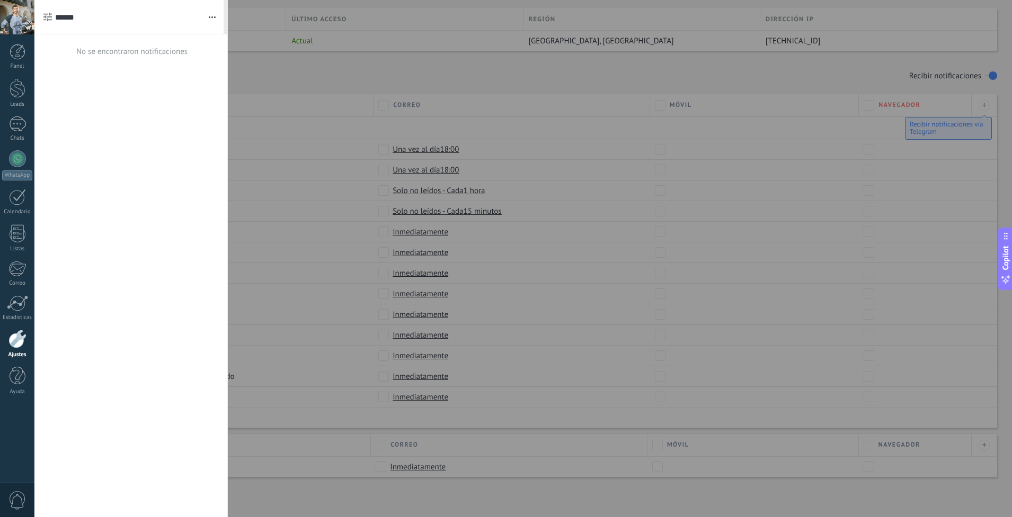
click at [424, 109] on div at bounding box center [506, 258] width 1012 height 517
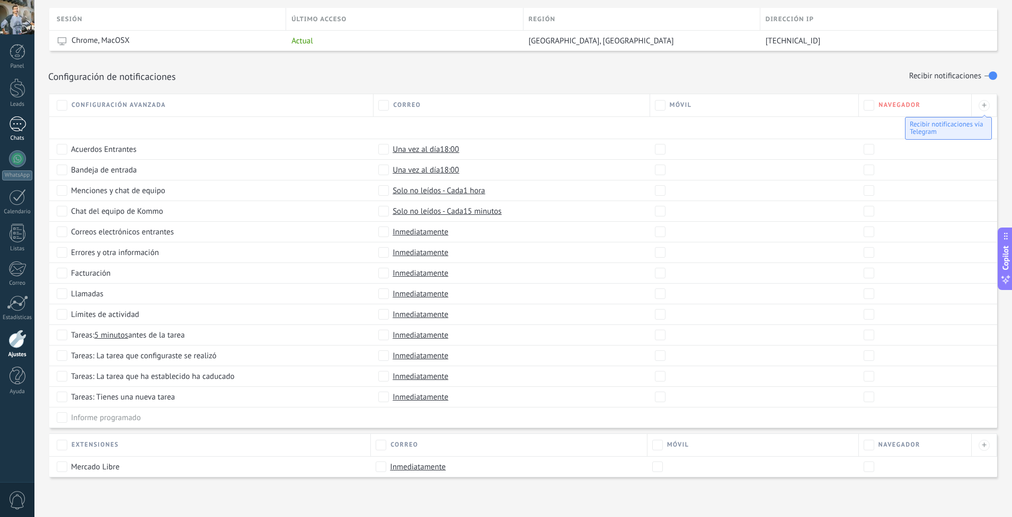
click at [18, 123] on div at bounding box center [17, 124] width 17 height 15
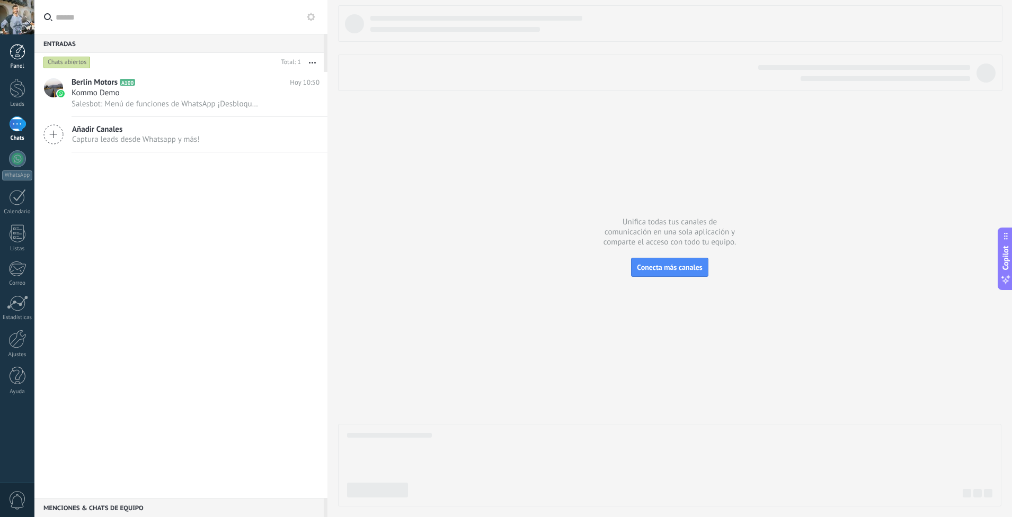
click at [16, 50] on div at bounding box center [18, 52] width 16 height 16
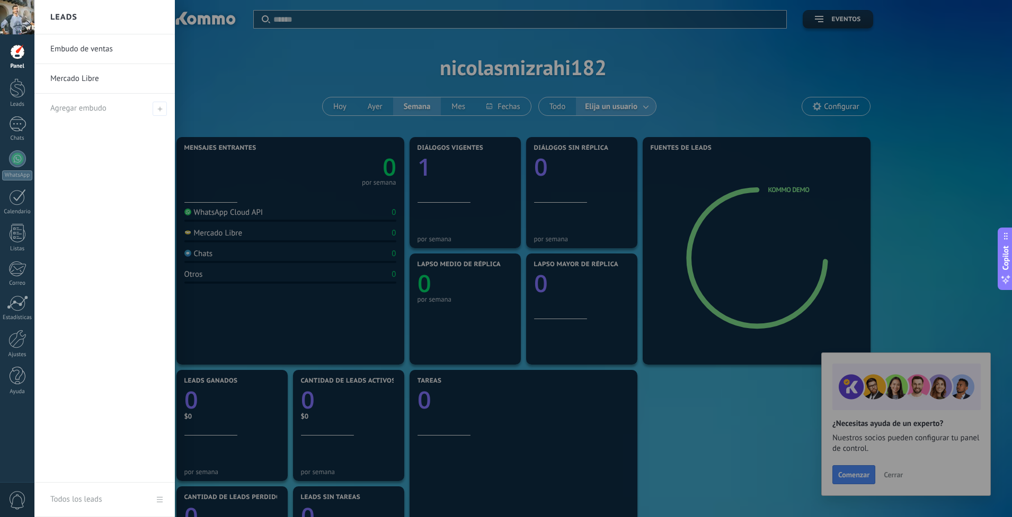
click at [87, 76] on link "Mercado Libre" at bounding box center [107, 79] width 114 height 30
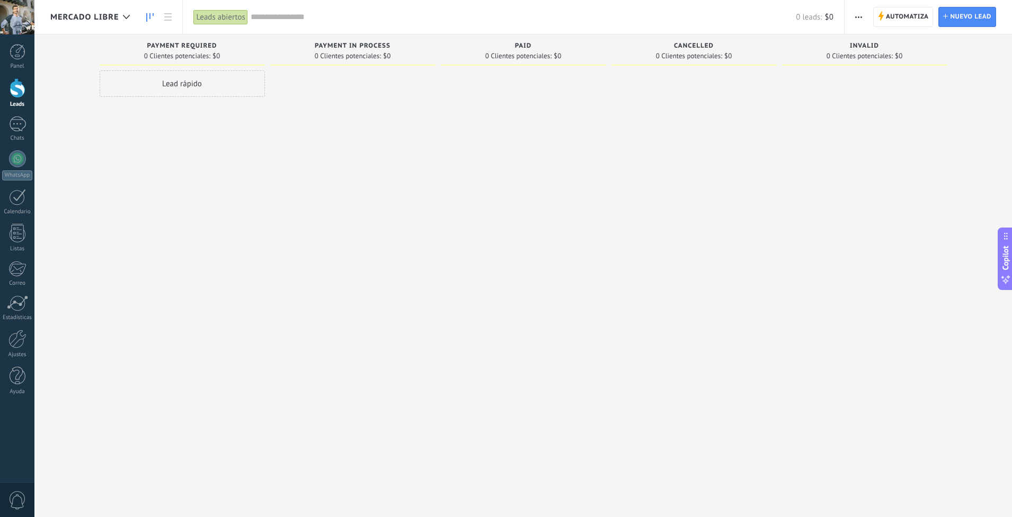
click at [822, 20] on span "button" at bounding box center [858, 17] width 7 height 20
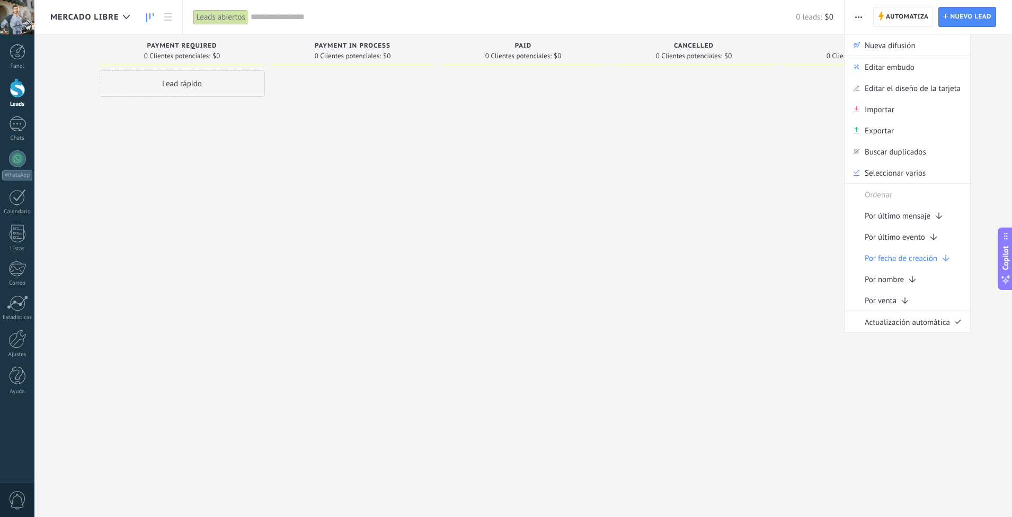
click at [16, 20] on div at bounding box center [17, 17] width 34 height 34
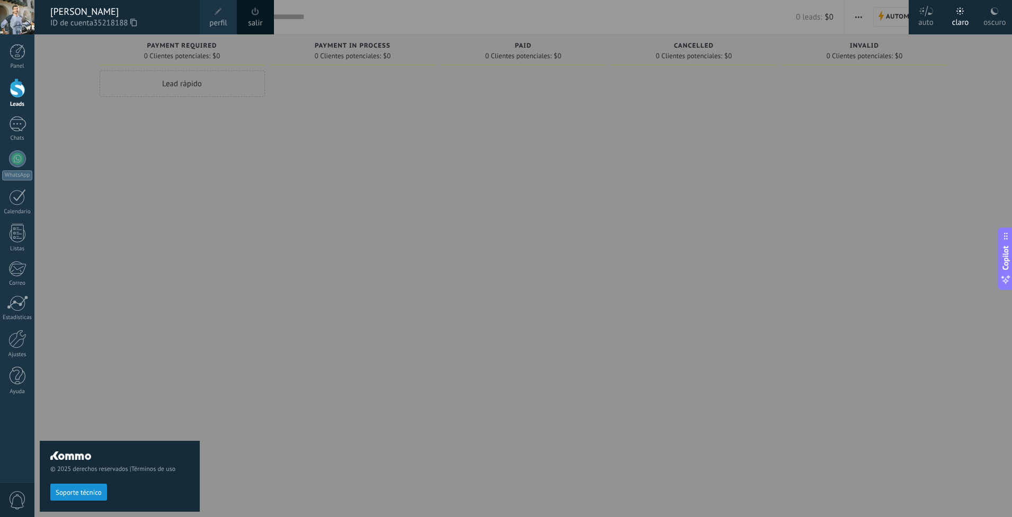
click at [221, 20] on span "perfil" at bounding box center [217, 23] width 17 height 12
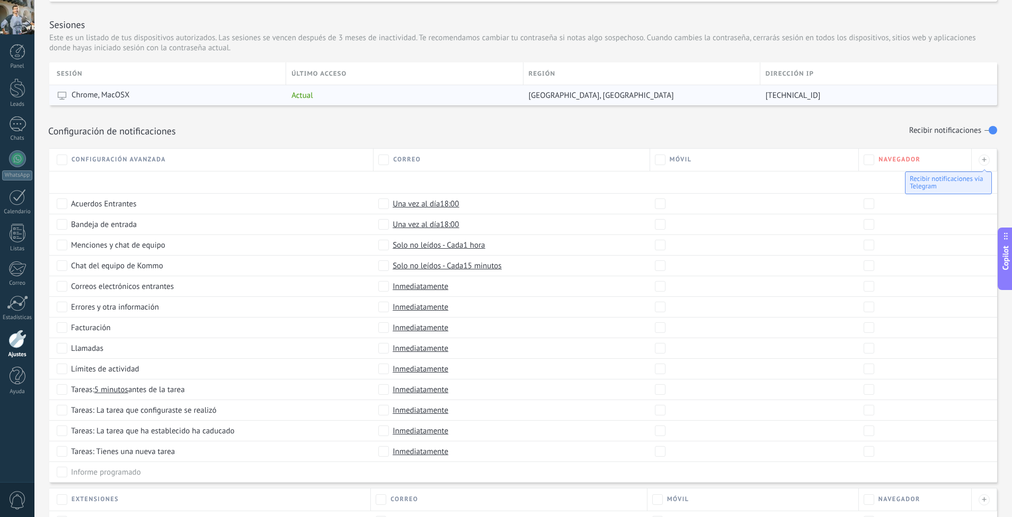
scroll to position [434, 0]
